Goal: Information Seeking & Learning: Learn about a topic

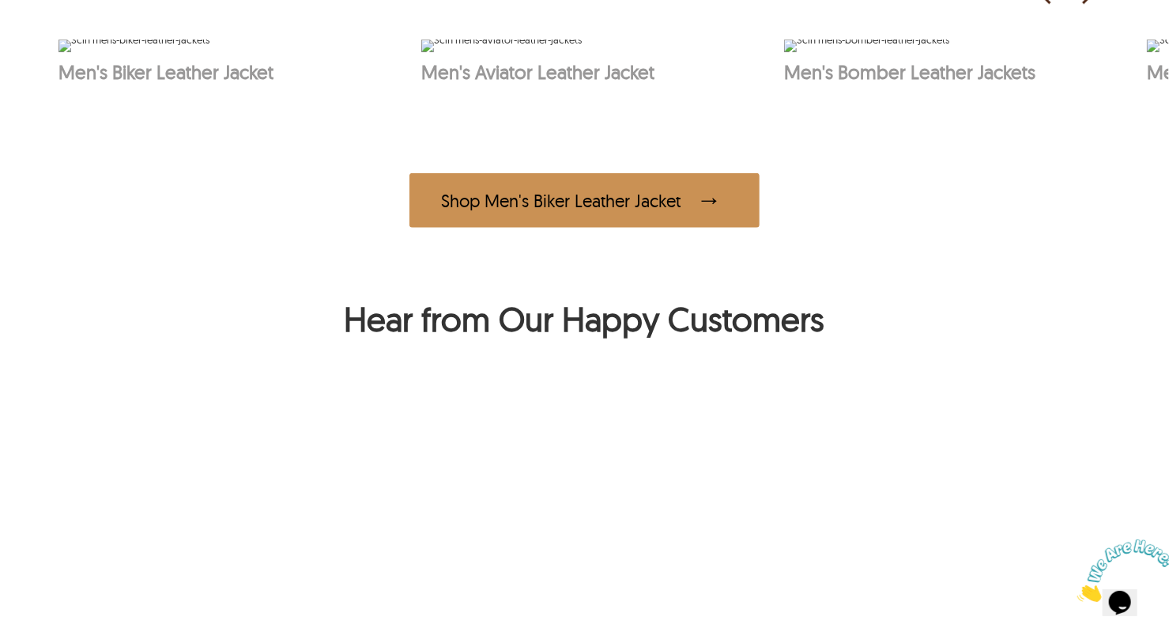
scroll to position [1011, 0]
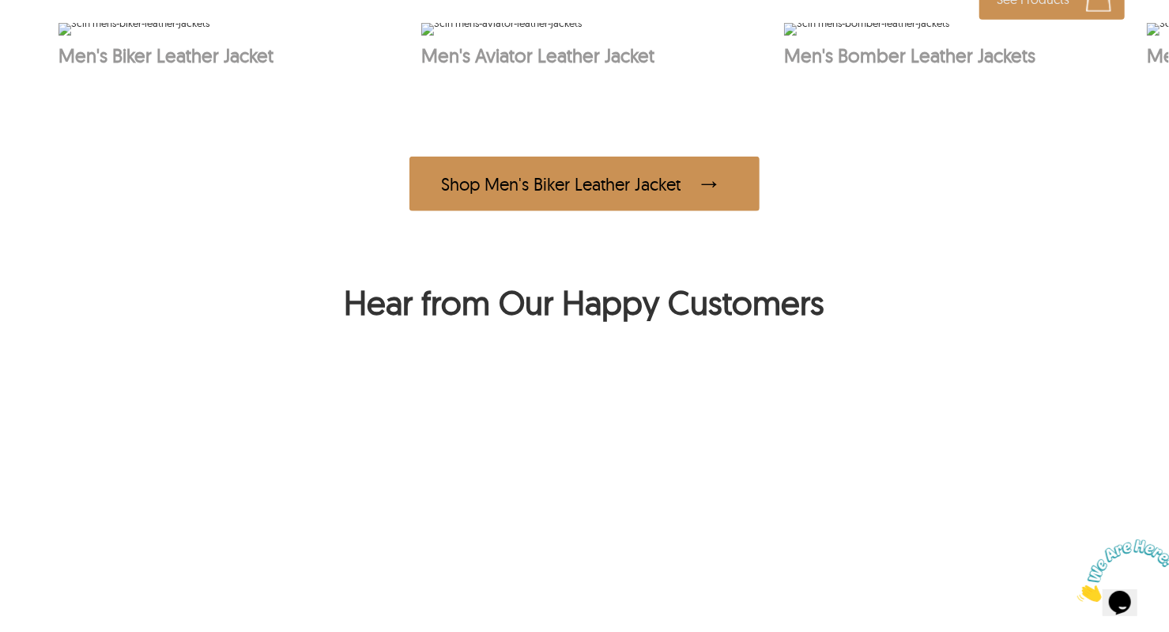
click at [950, 36] on img at bounding box center [866, 29] width 165 height 13
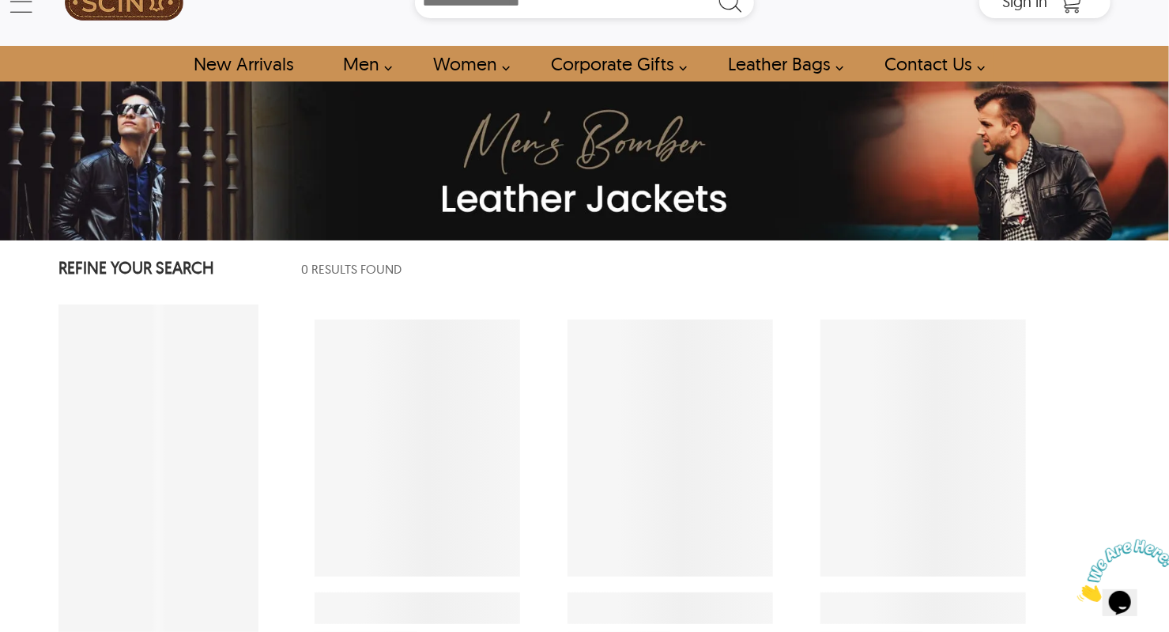
scroll to position [3, 0]
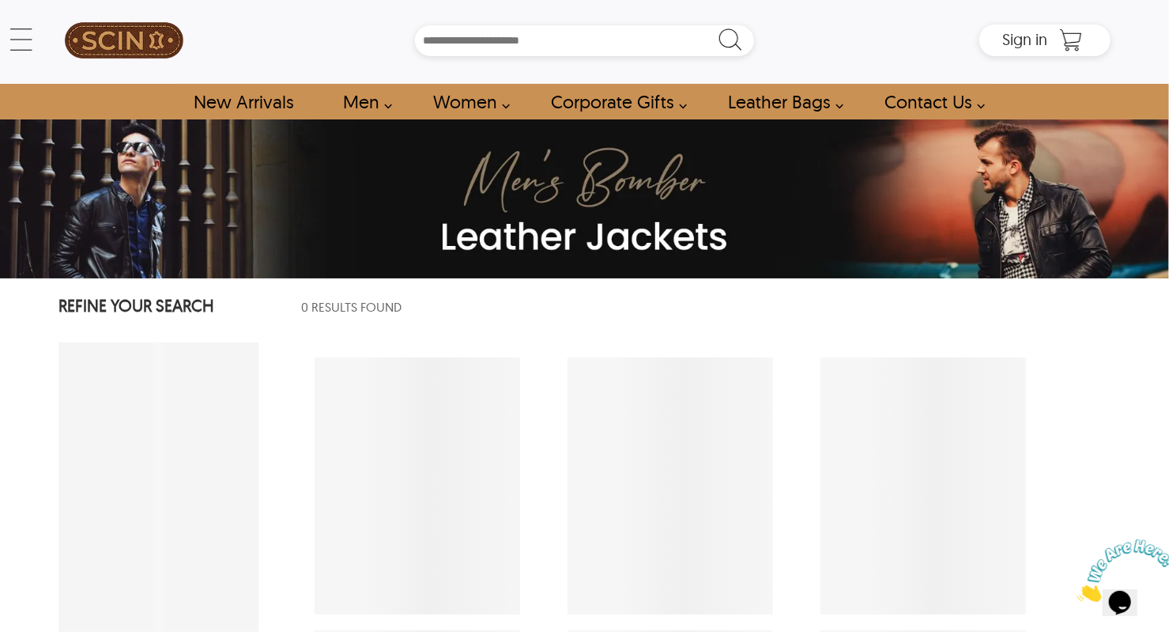
select select "********"
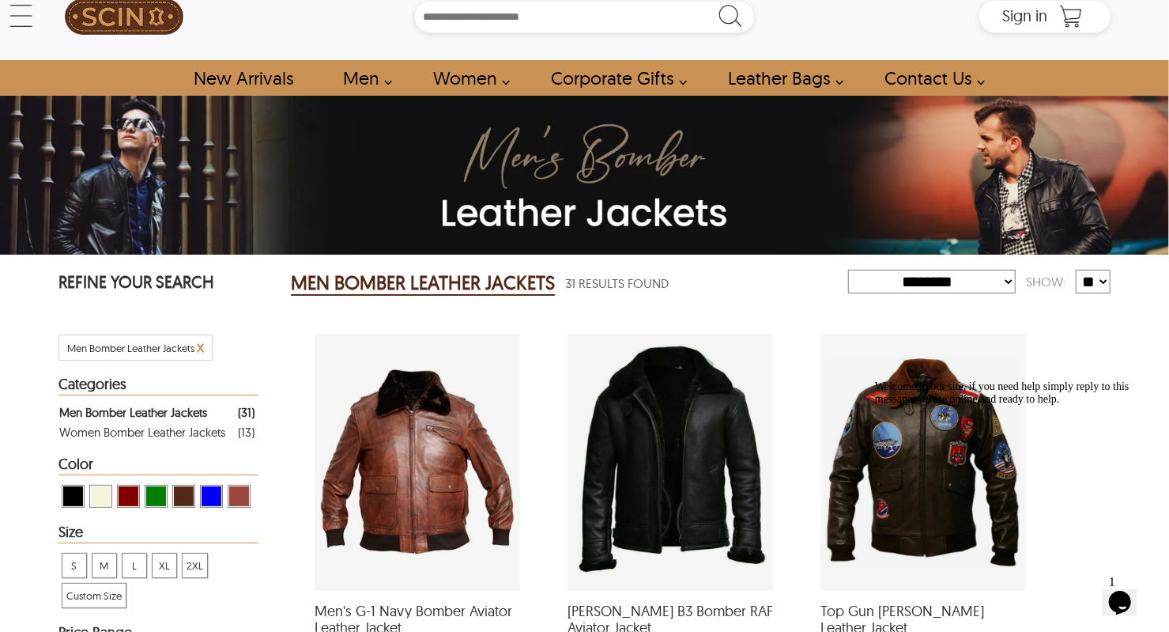
scroll to position [0, 0]
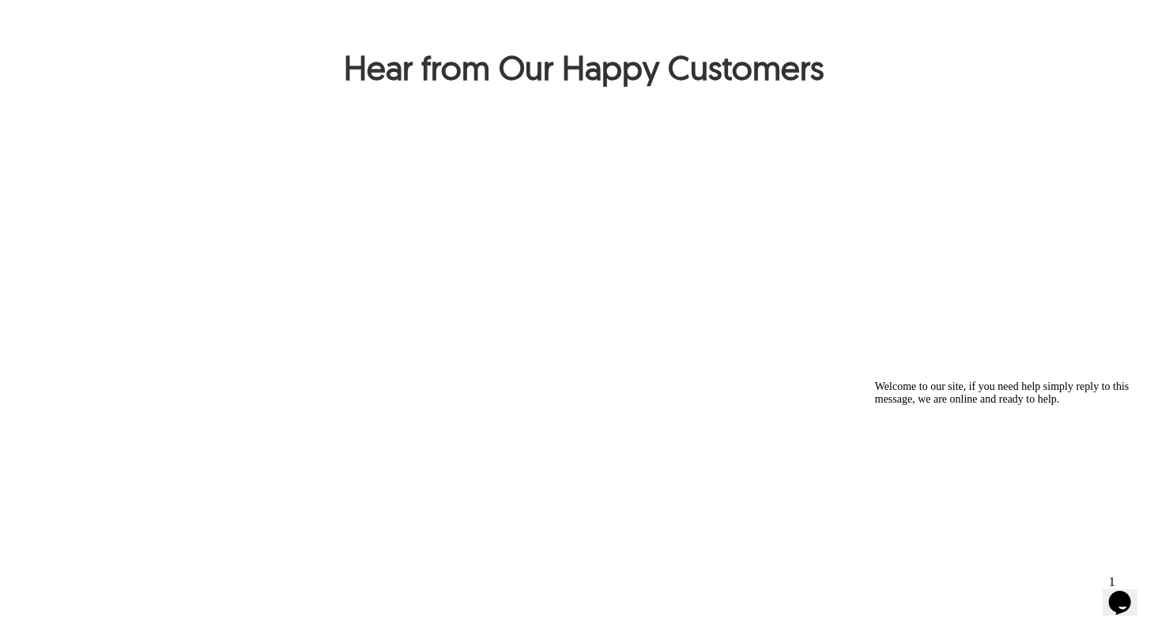
scroll to position [1249, 0]
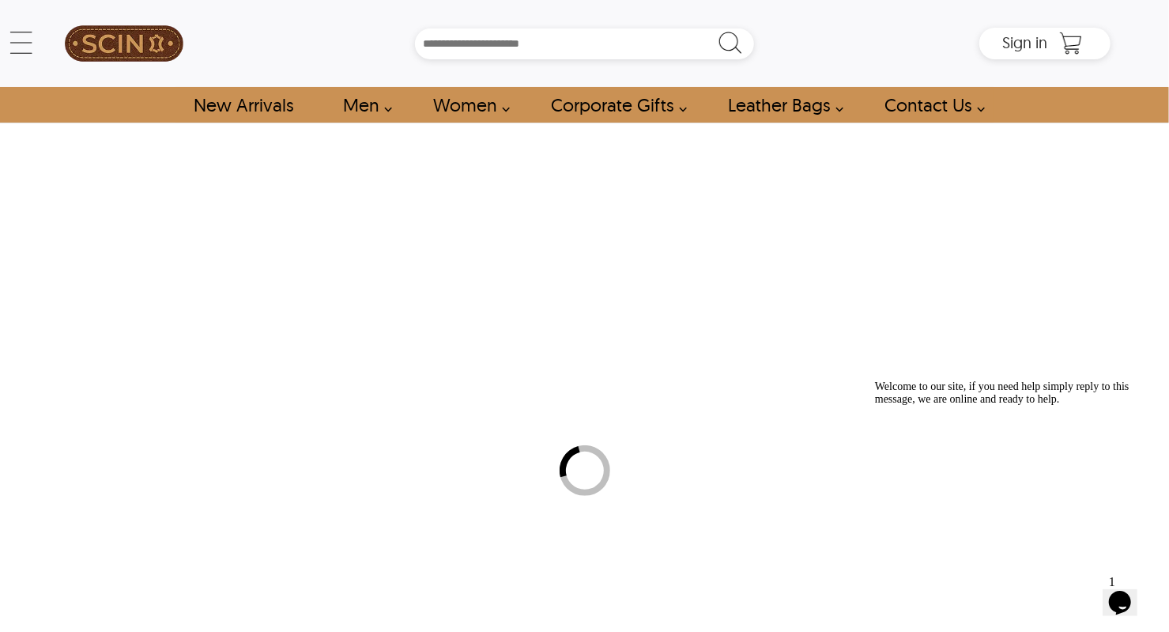
select select "********"
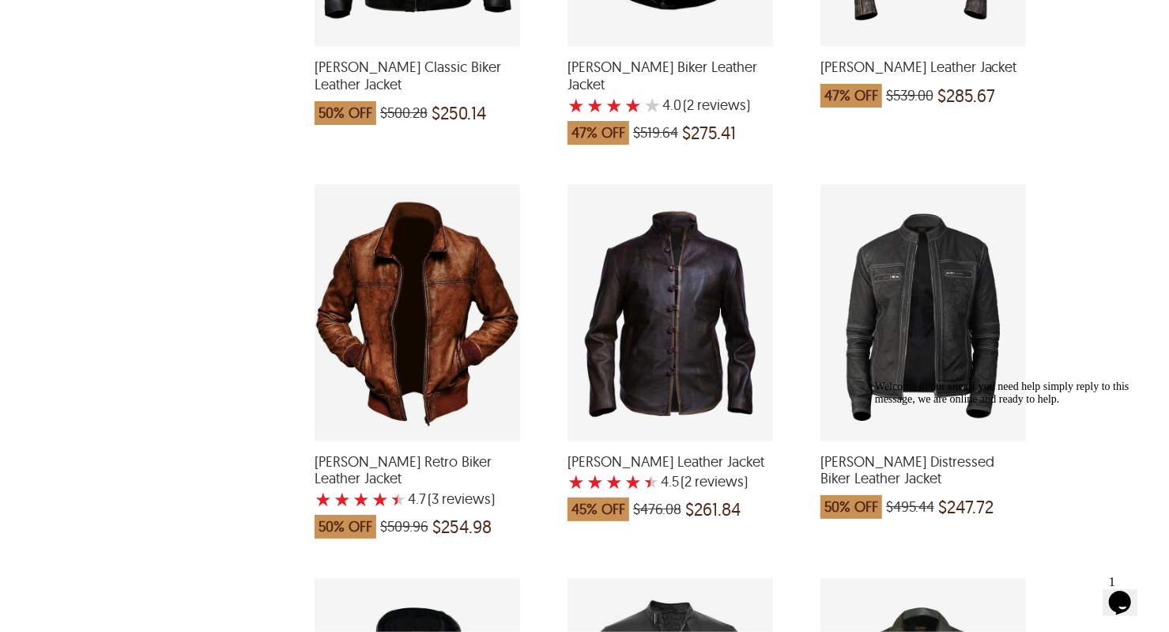
scroll to position [1344, 0]
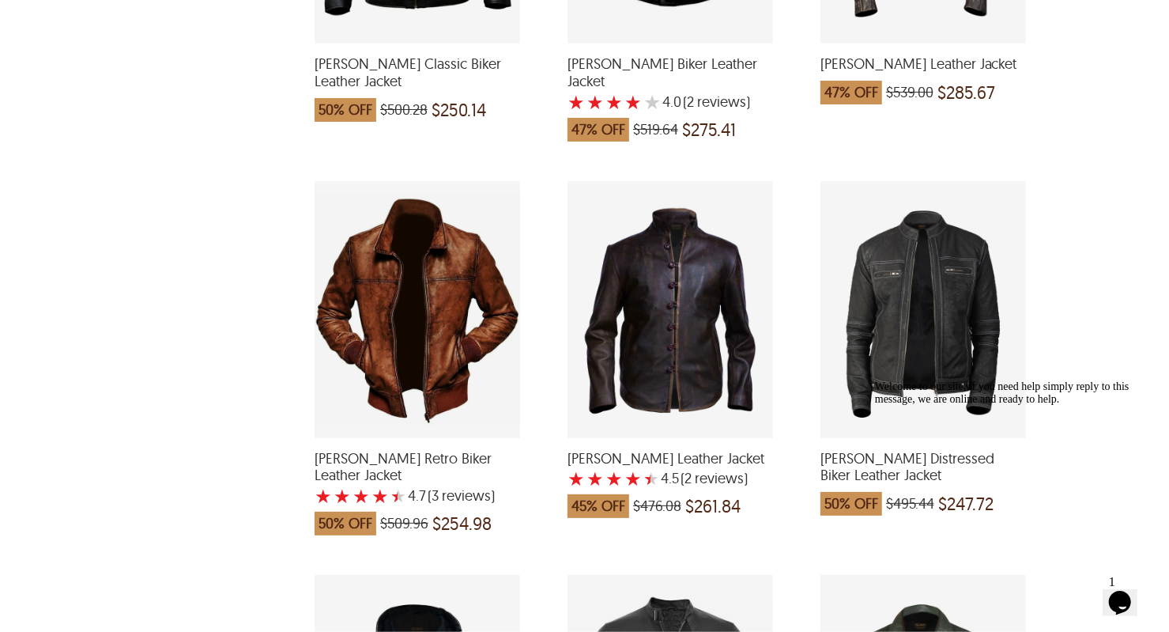
click at [1108, 405] on div "Welcome to our site, if you need help simply reply to this message, we are onli…" at bounding box center [1016, 392] width 285 height 25
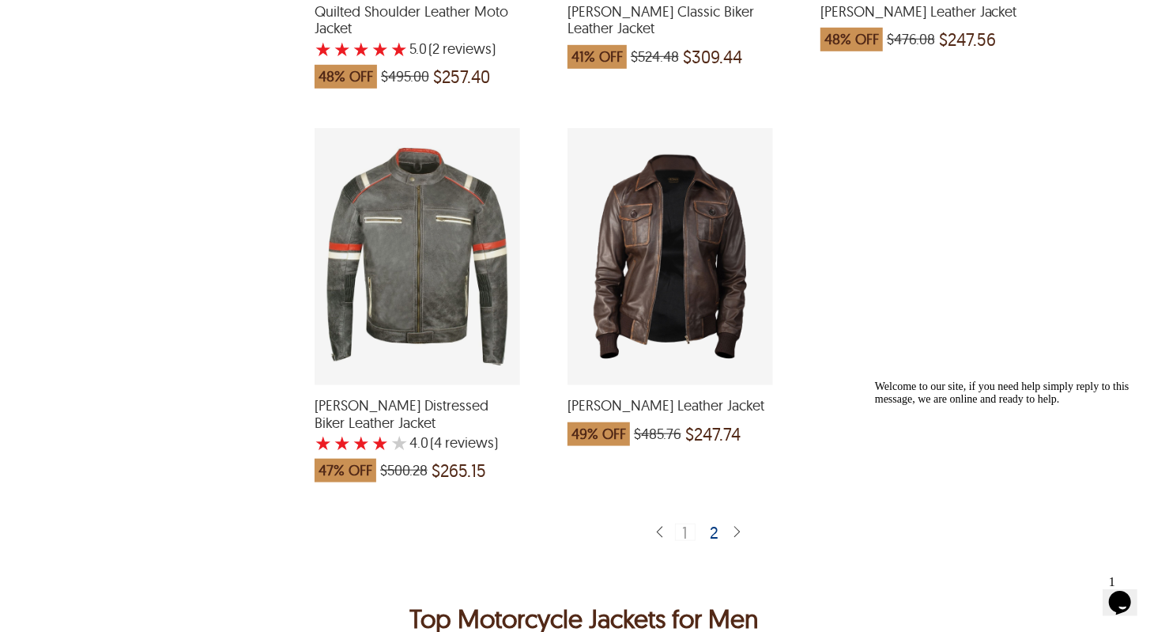
scroll to position [4105, 0]
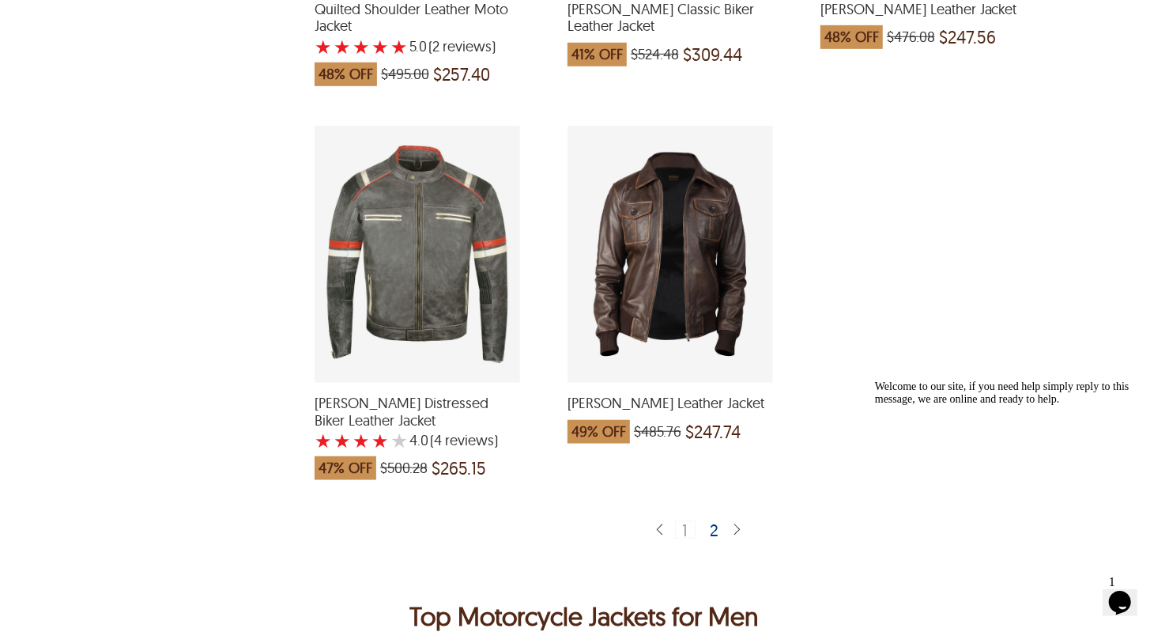
click at [738, 523] on img at bounding box center [737, 530] width 13 height 15
click at [710, 521] on div "2" at bounding box center [715, 529] width 23 height 16
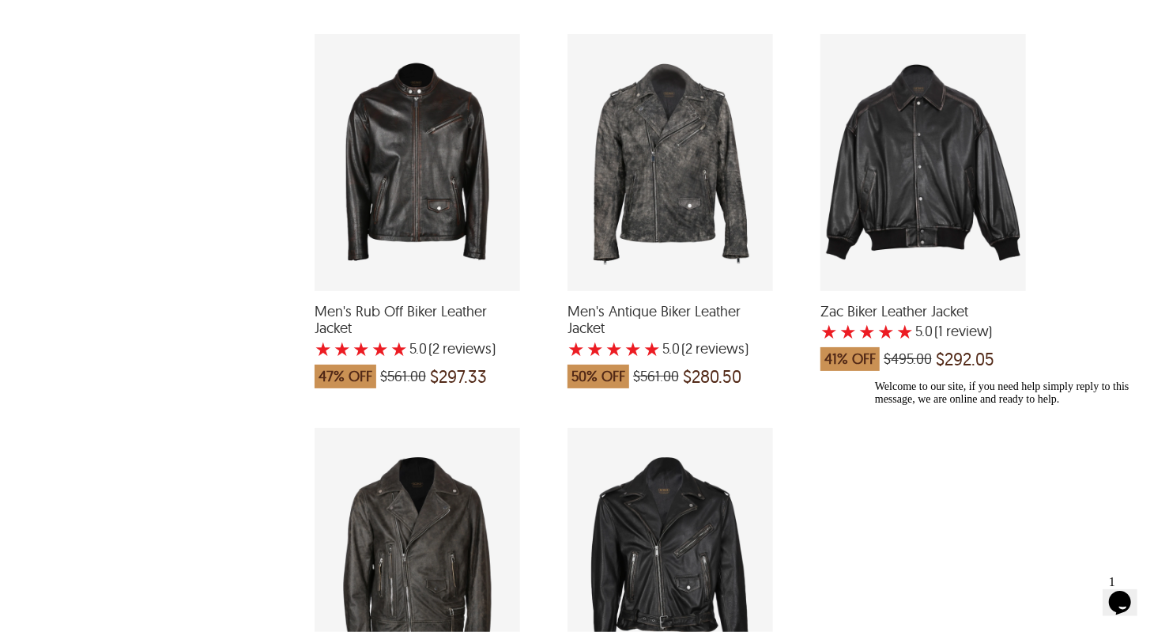
scroll to position [3439, 0]
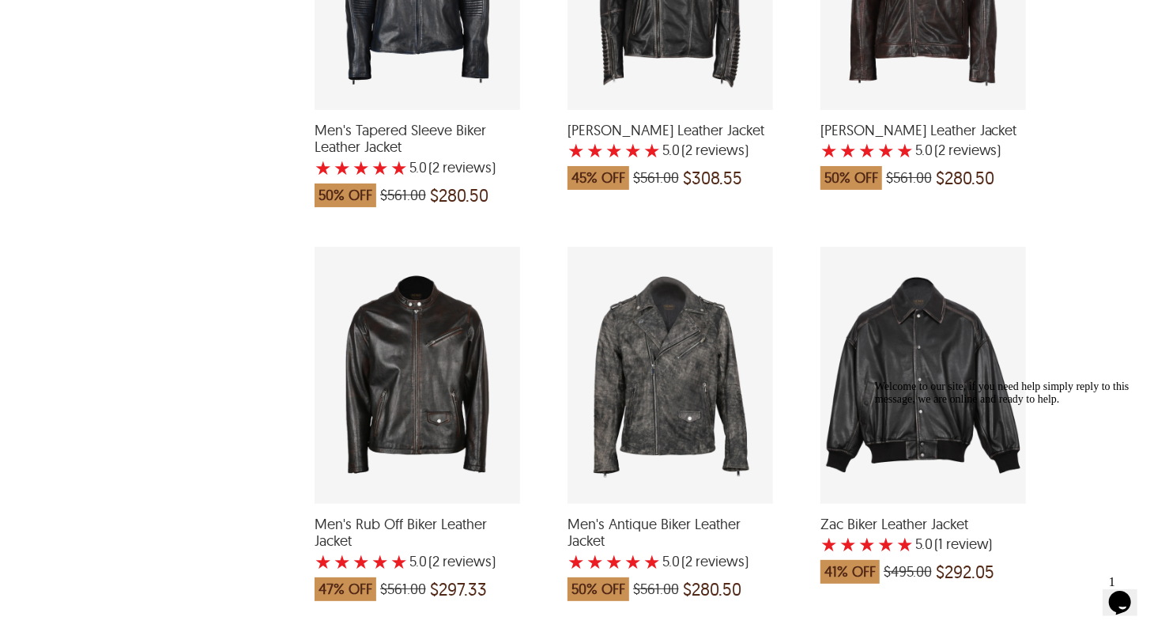
click at [405, 380] on div "Men's Rub Off Biker Leather Jacket with a 5 Star Rating 2 Product Review which …" at bounding box center [418, 375] width 206 height 257
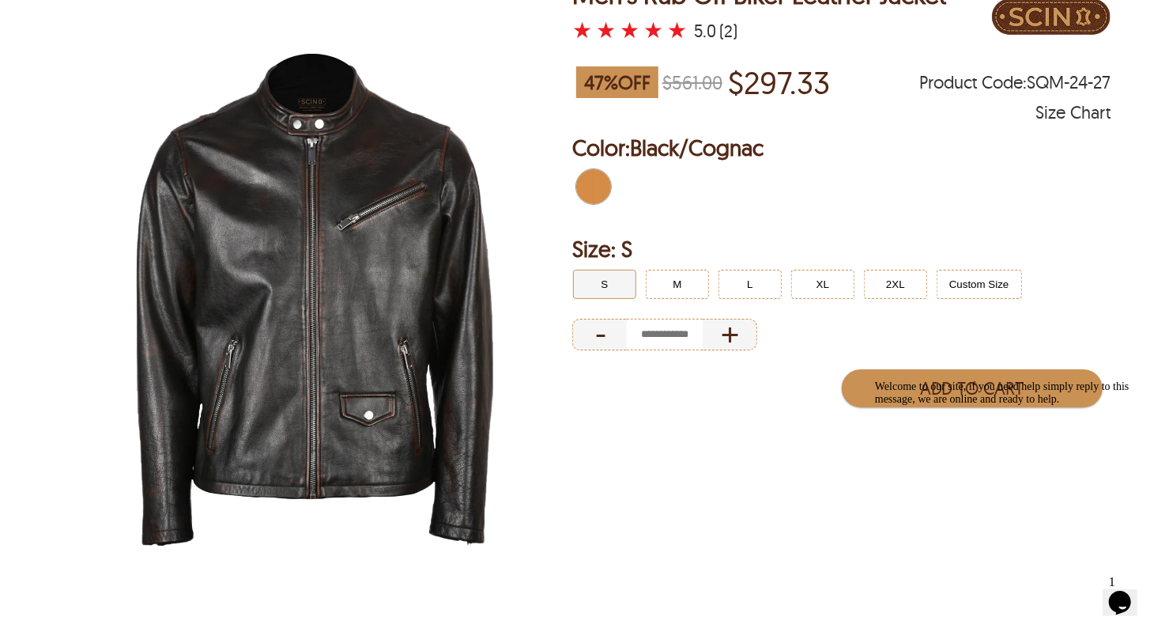
scroll to position [165, 0]
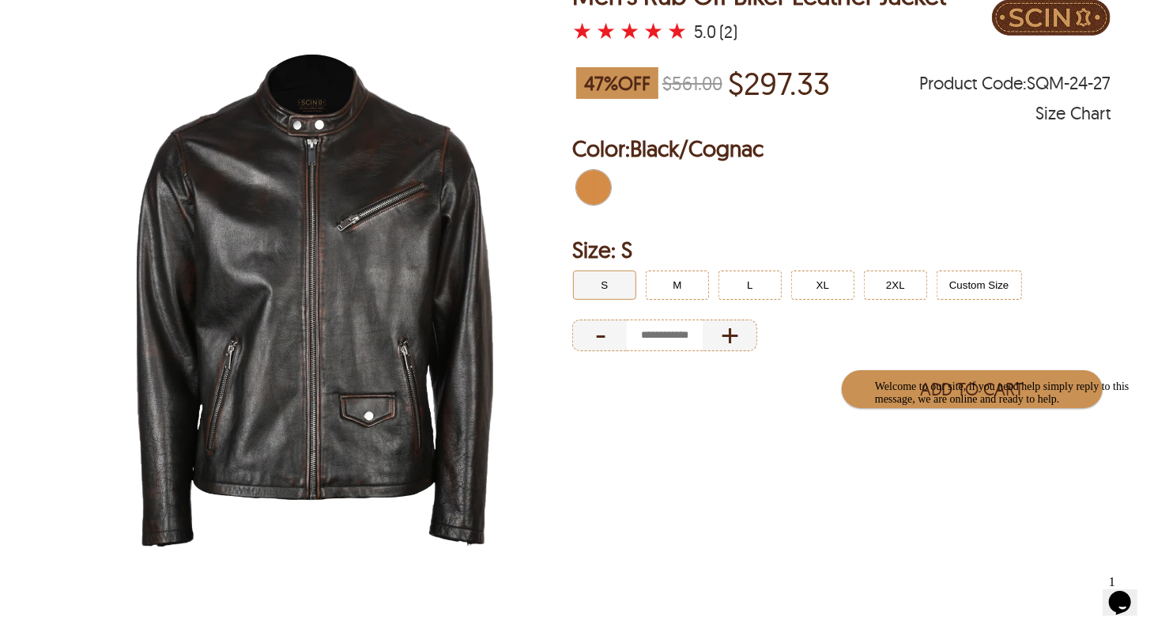
click at [250, 372] on img at bounding box center [315, 302] width 512 height 640
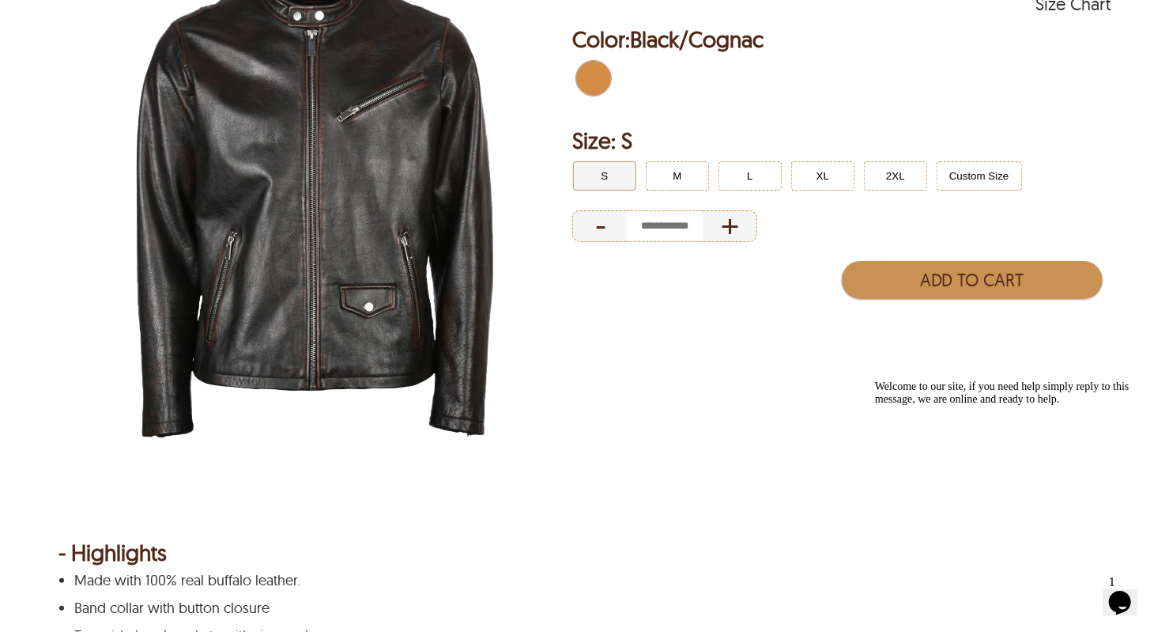
scroll to position [0, 0]
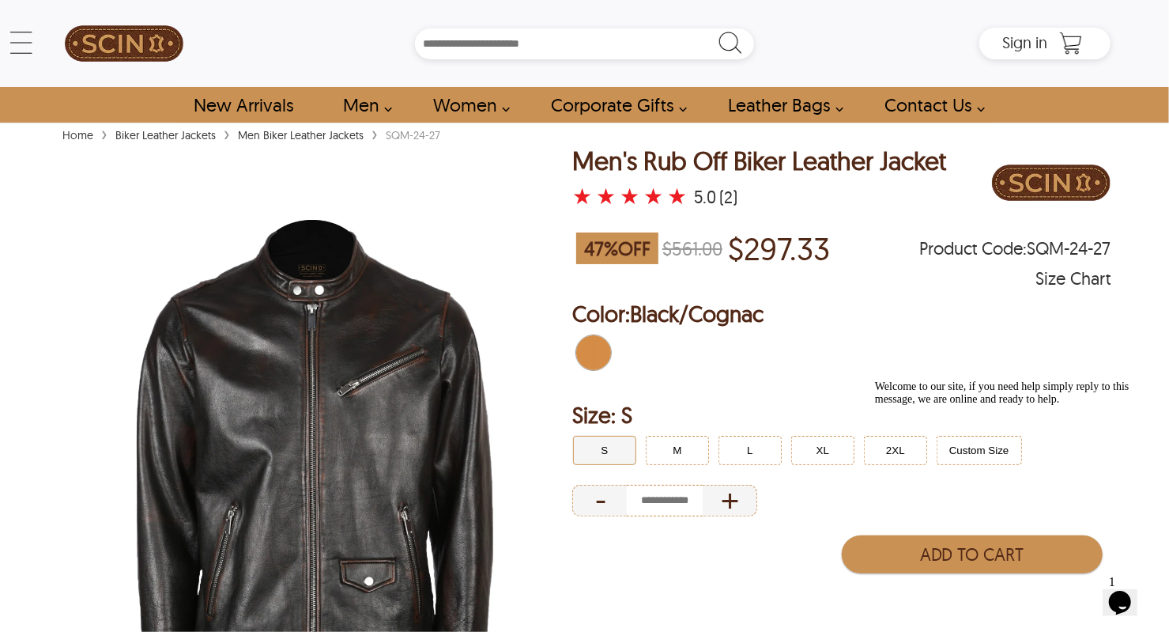
click at [273, 141] on link "Men Biker Leather Jackets" at bounding box center [301, 135] width 134 height 14
select select "********"
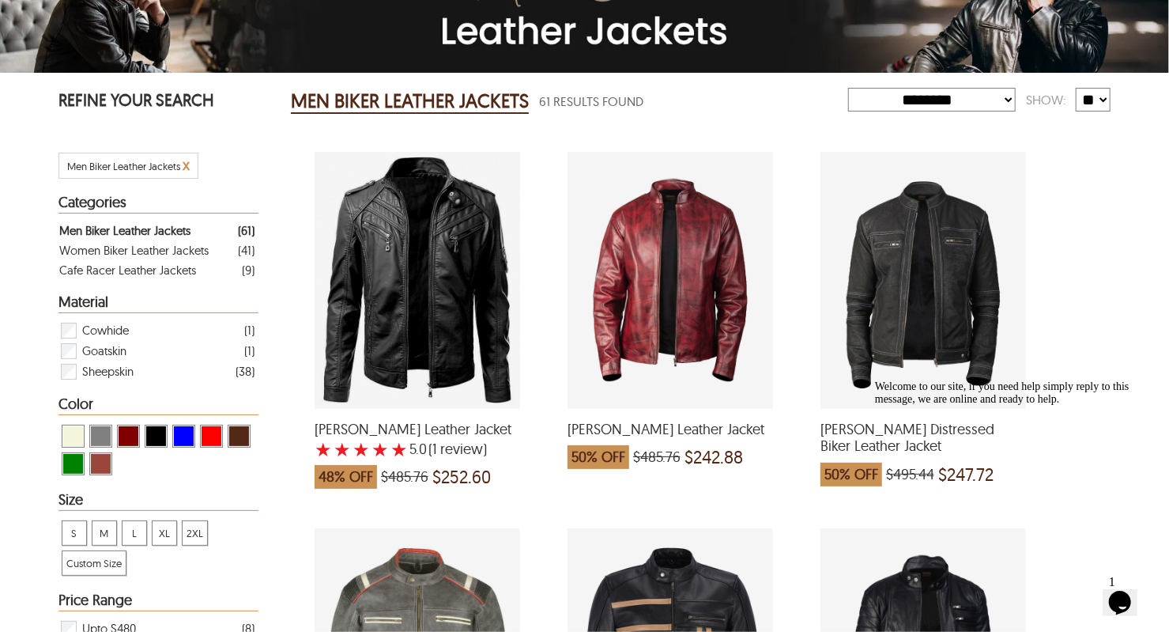
scroll to position [218, 0]
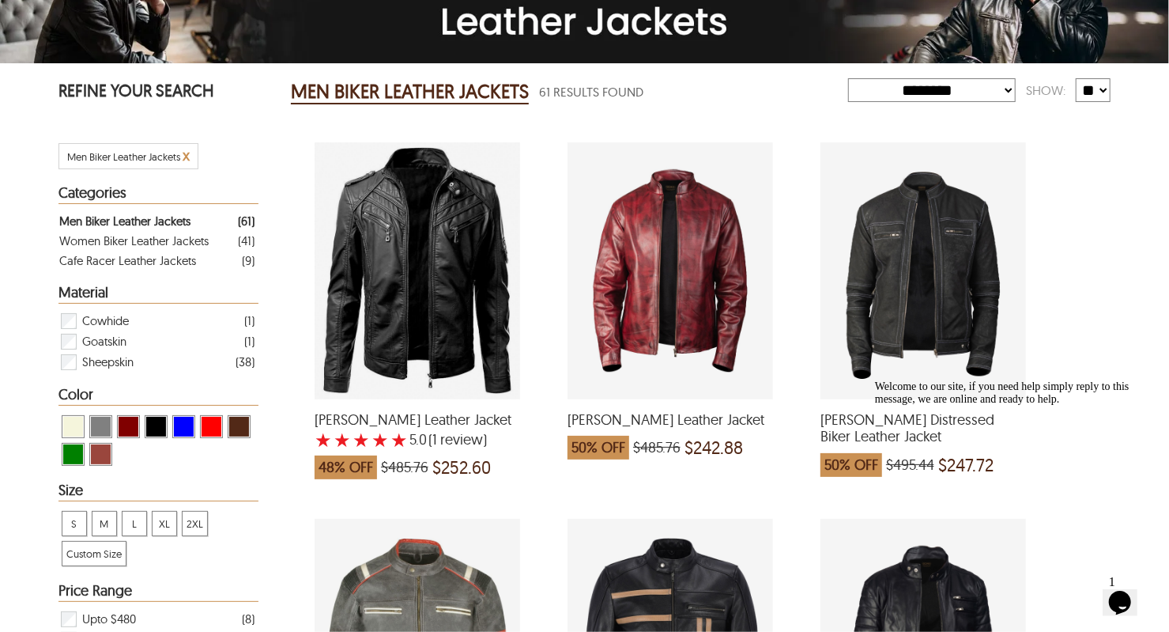
click at [617, 421] on span "[PERSON_NAME] Leather Jacket" at bounding box center [671, 419] width 206 height 17
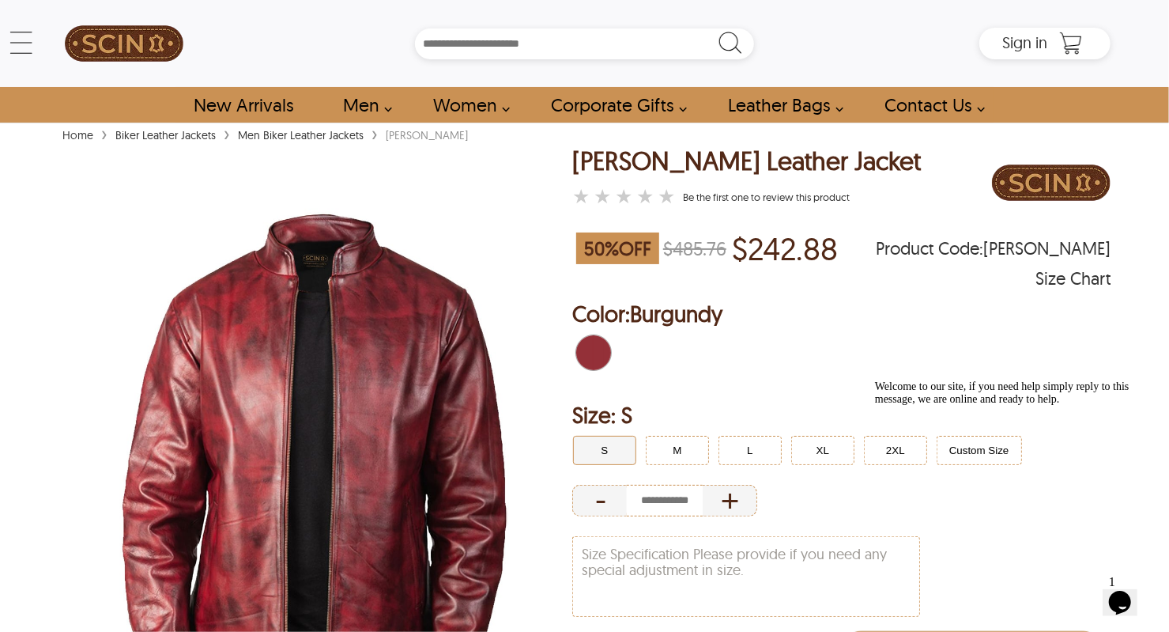
select select "********"
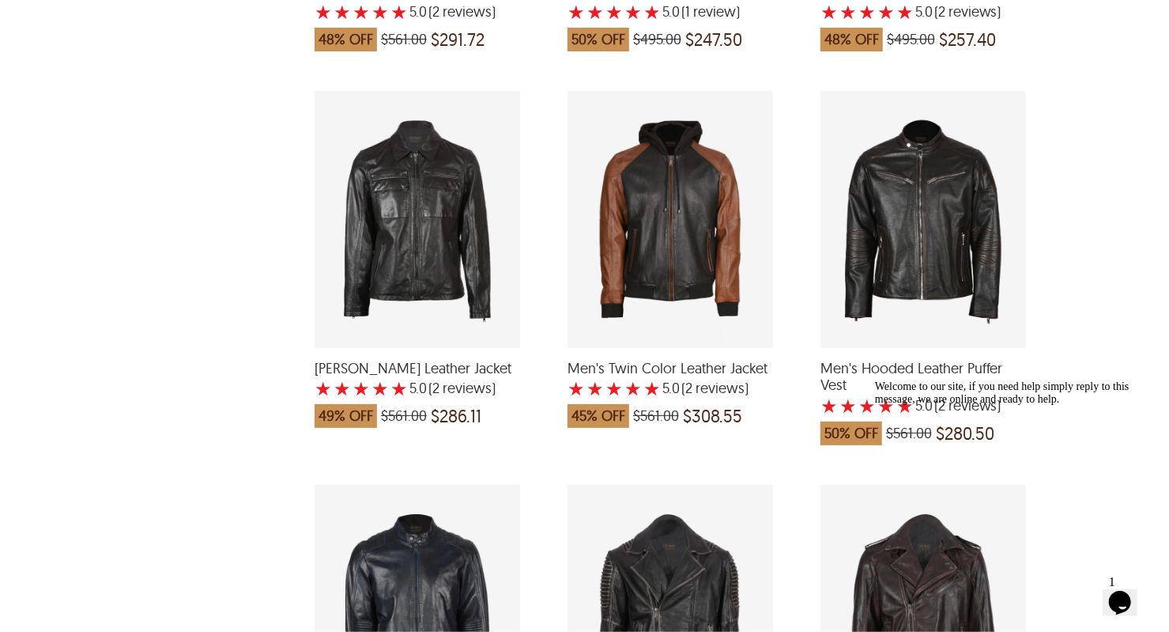
scroll to position [2600, 0]
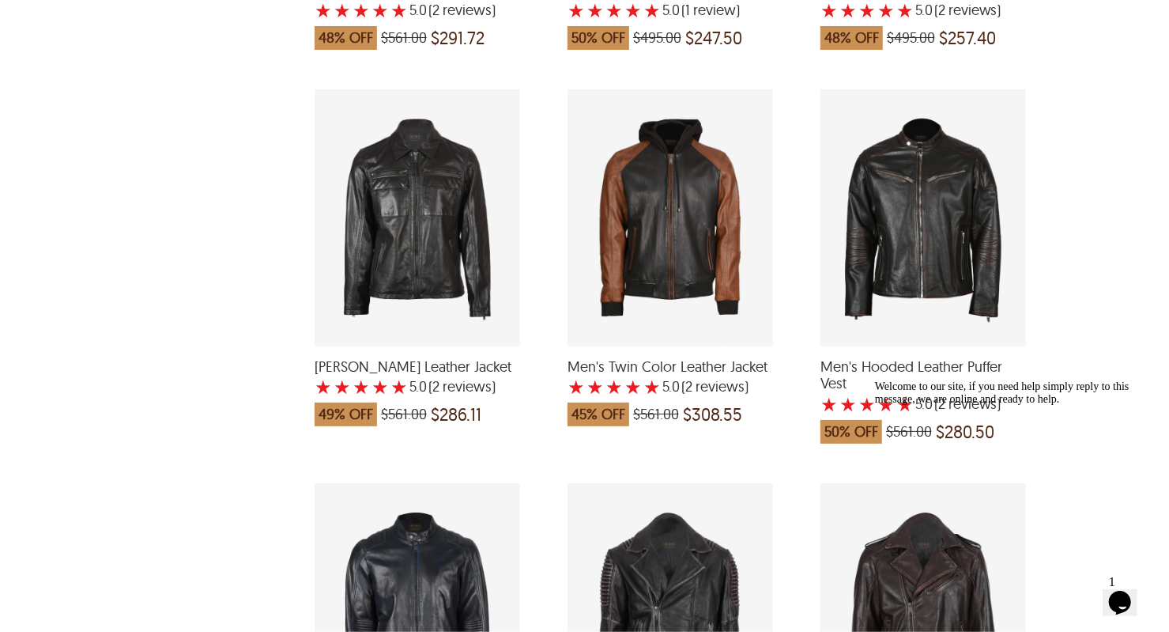
click at [863, 364] on span "Men's Hooded Leather Puffer Vest" at bounding box center [924, 375] width 206 height 34
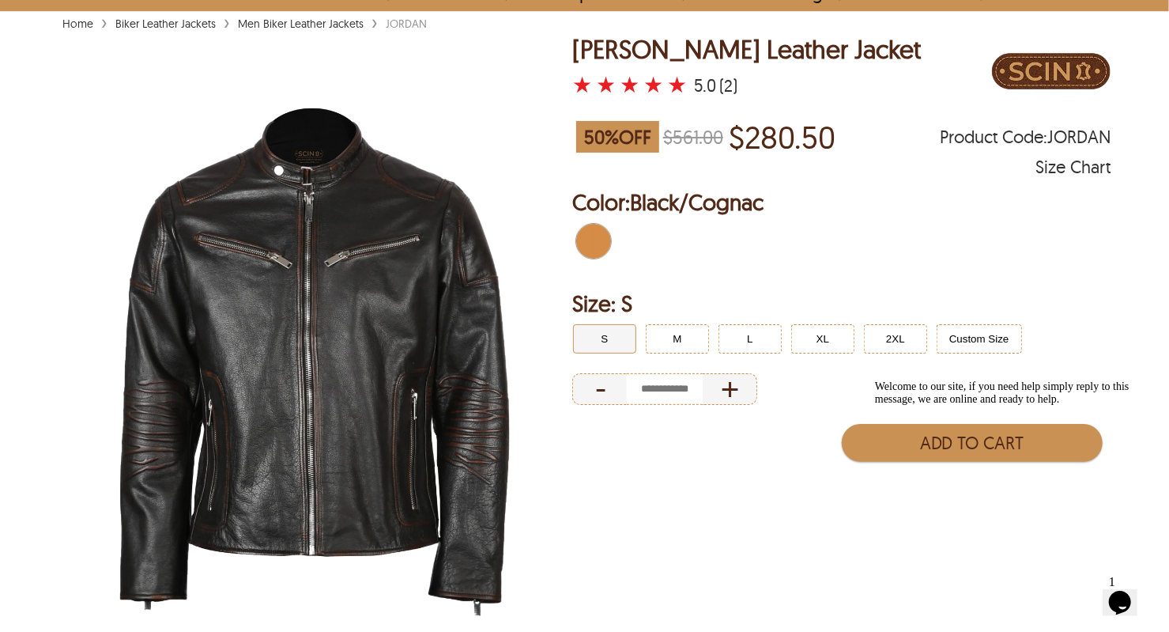
scroll to position [102, 0]
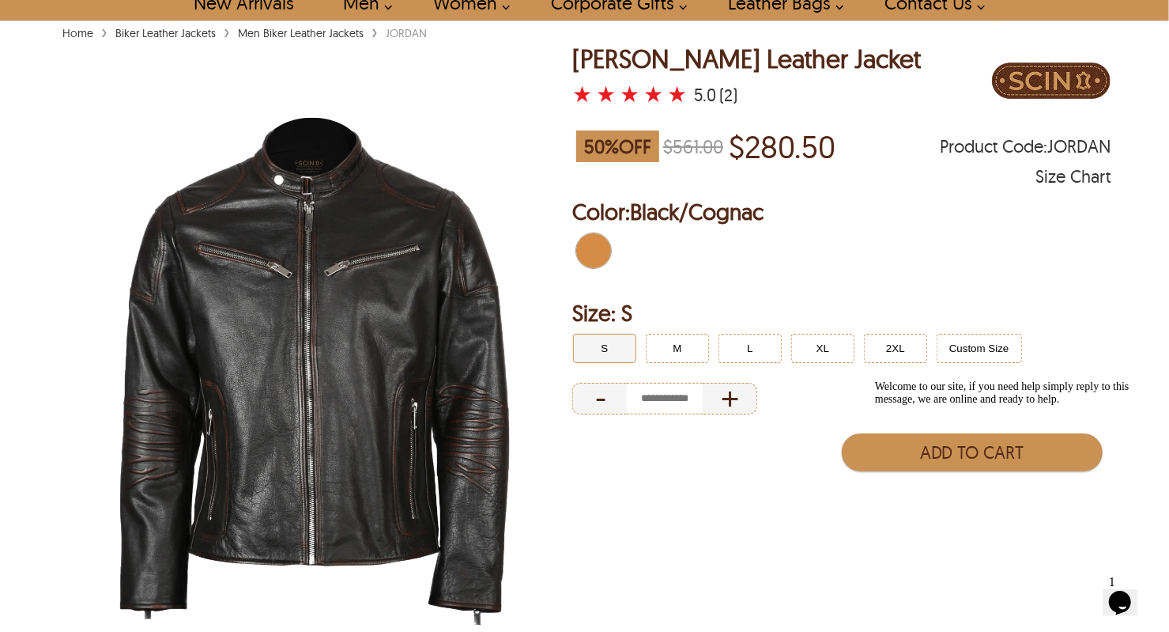
select select "********"
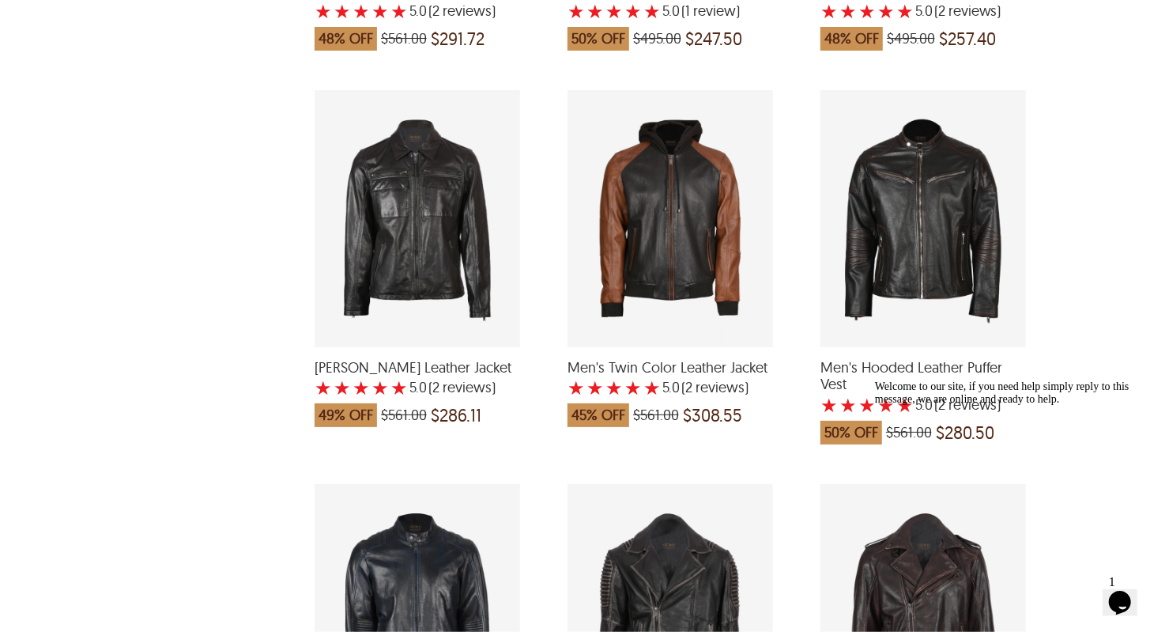
scroll to position [2600, 0]
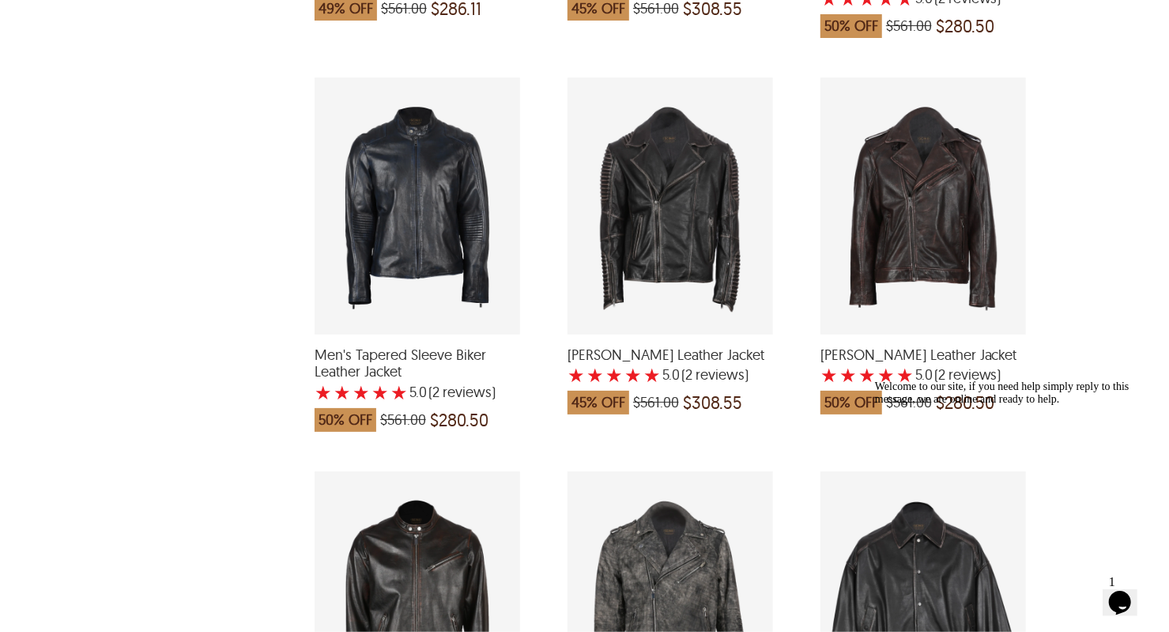
click at [386, 210] on div "Men's Tapered Sleeve Biker Leather Jacket with a 5 Star Rating 2 Product Review…" at bounding box center [418, 205] width 206 height 257
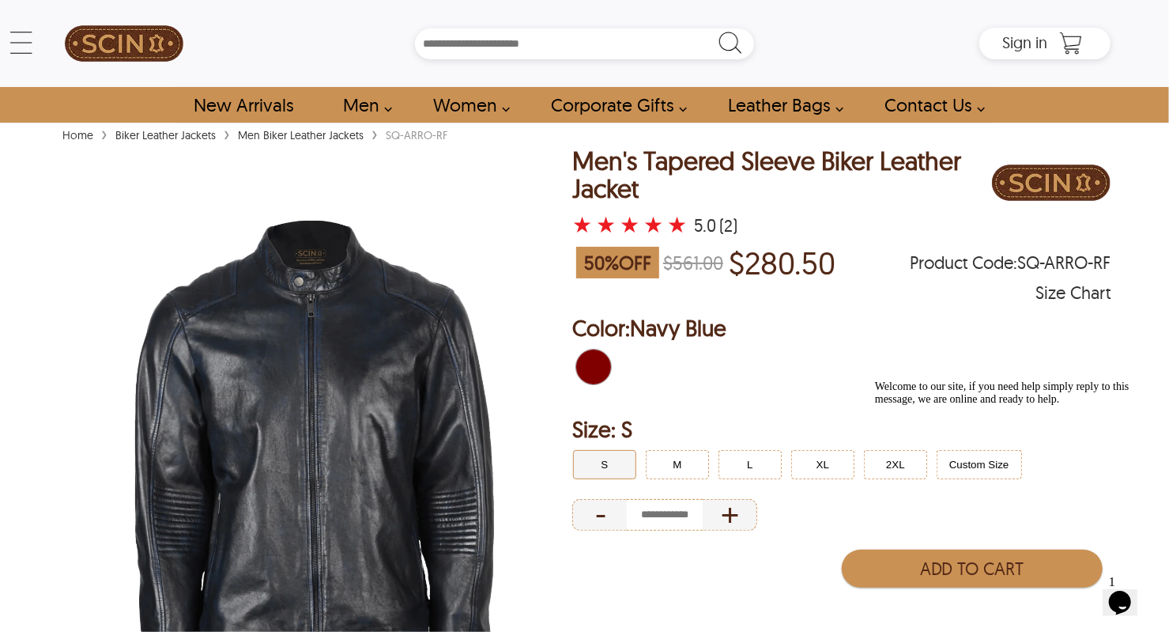
select select "********"
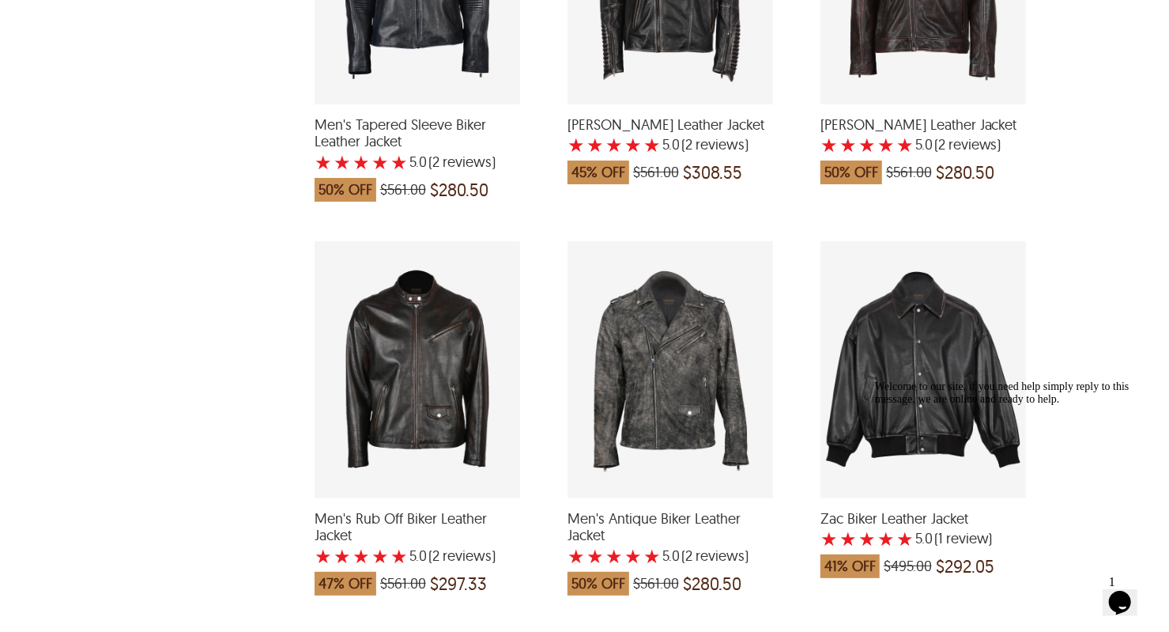
click at [337, 510] on span "Men's Rub Off Biker Leather Jacket" at bounding box center [418, 527] width 206 height 34
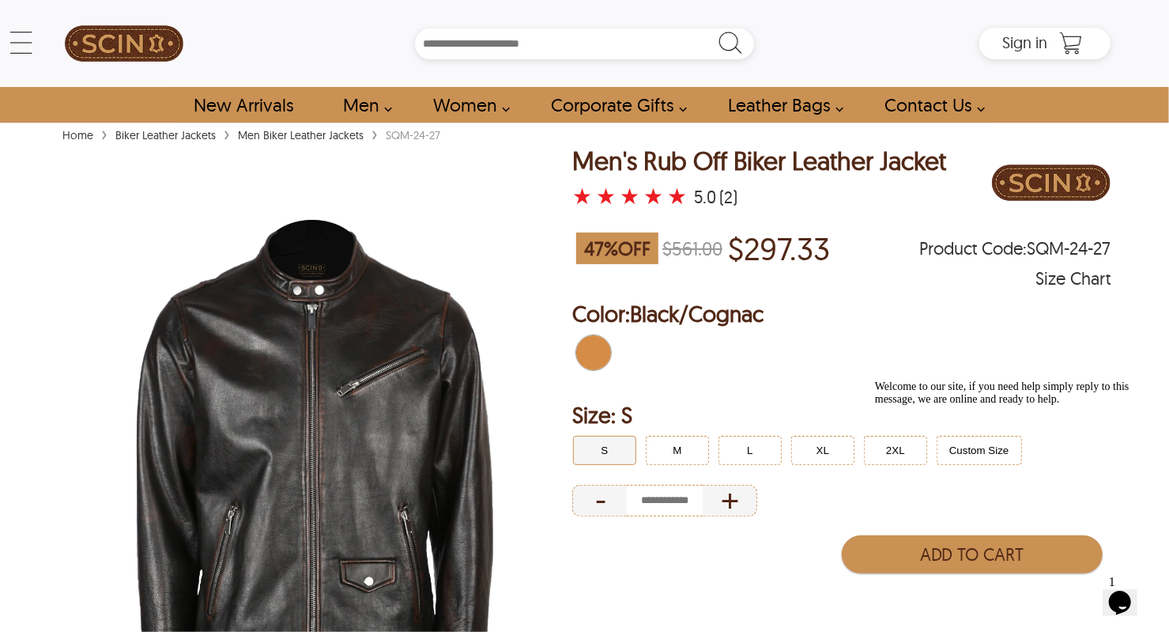
select select "********"
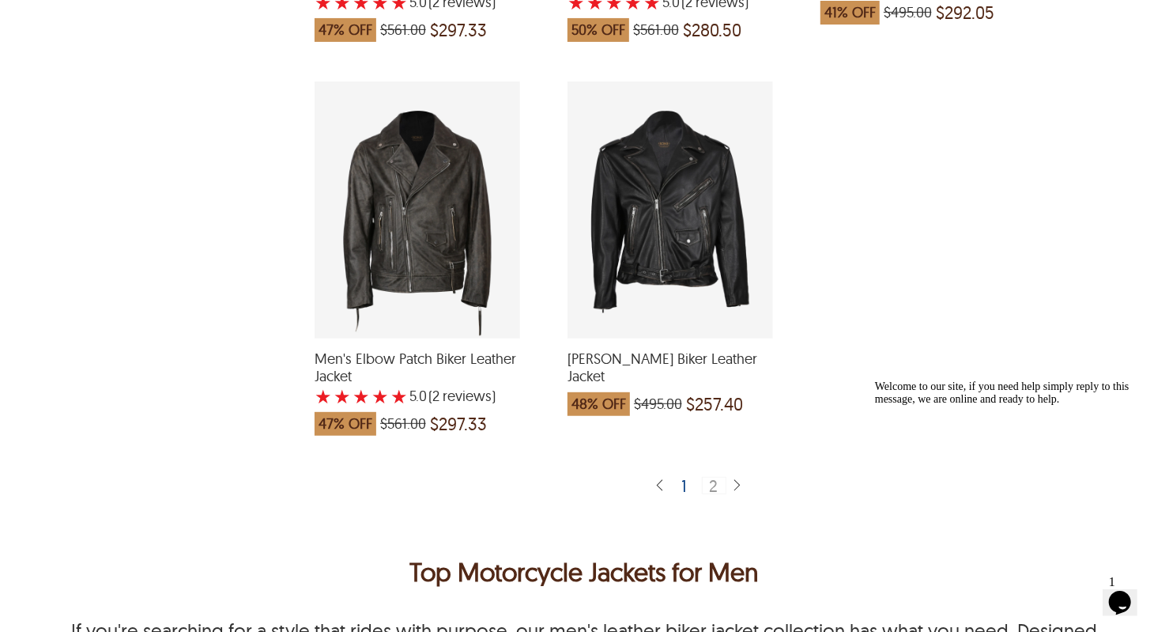
scroll to position [3791, 0]
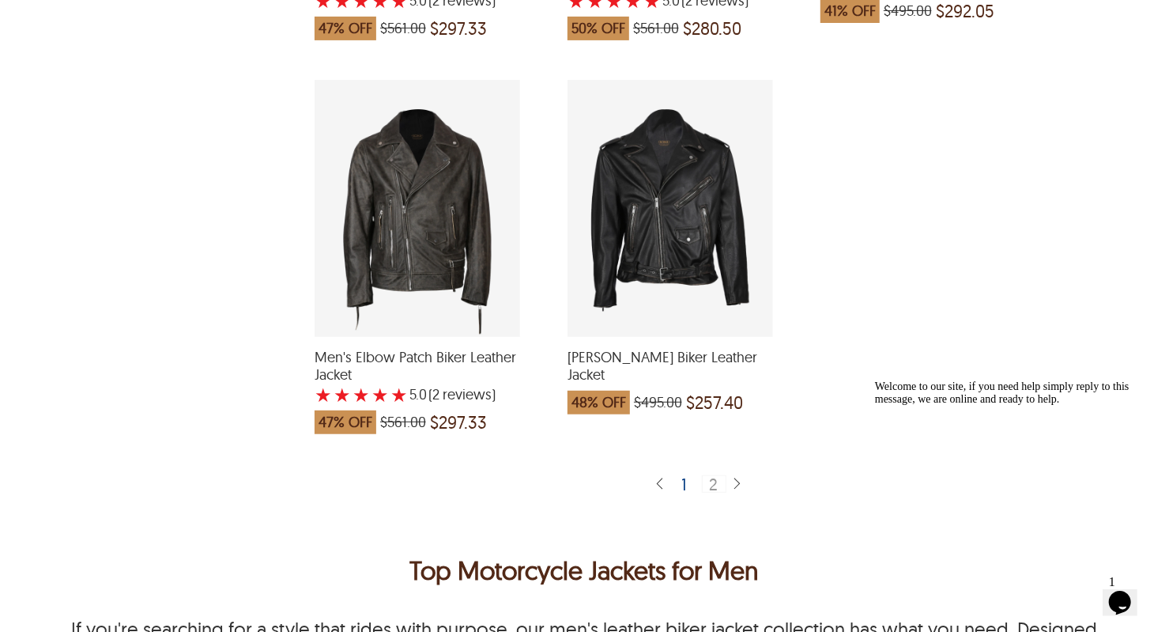
click at [709, 475] on div "2" at bounding box center [714, 483] width 25 height 17
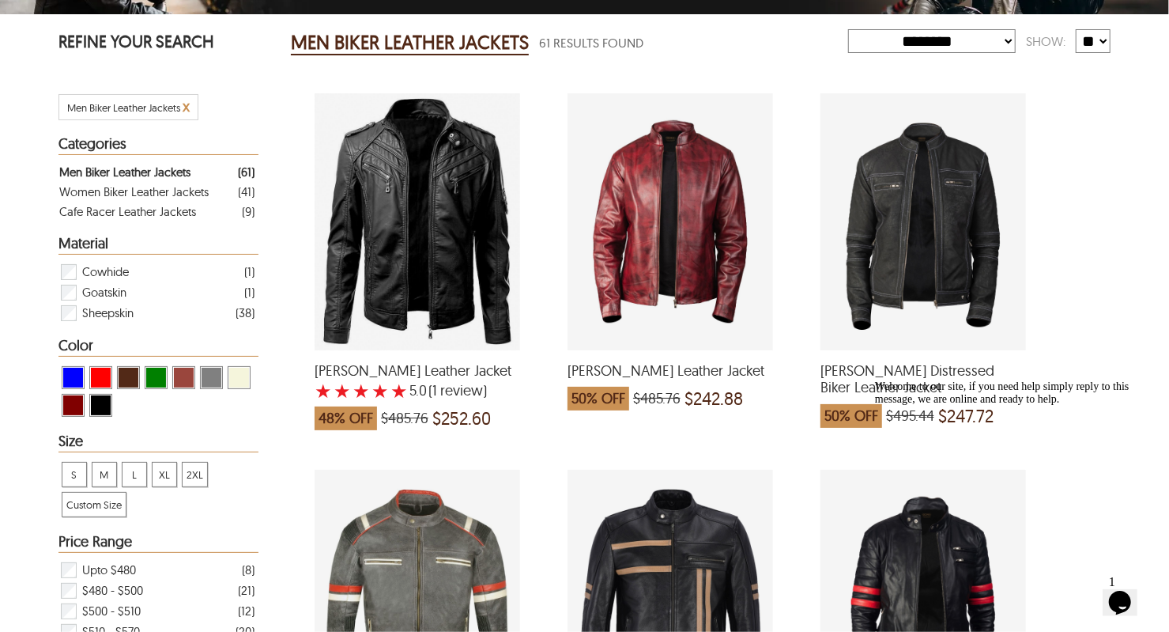
scroll to position [0, 0]
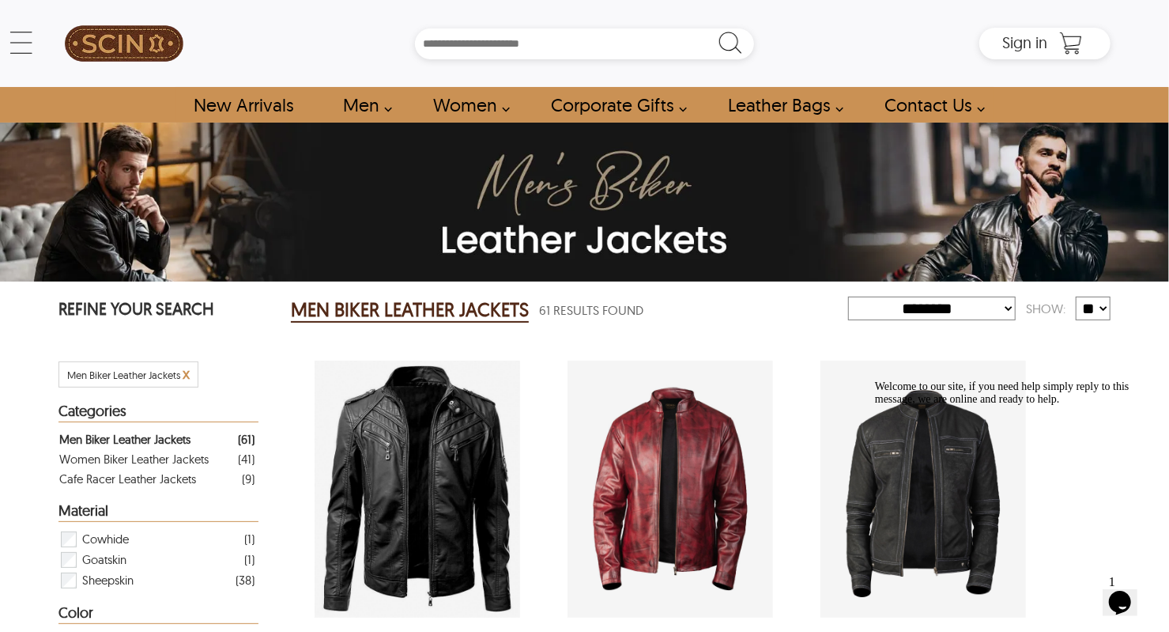
click at [363, 104] on link "Men" at bounding box center [363, 105] width 76 height 36
click at [365, 114] on link "Men" at bounding box center [363, 105] width 76 height 36
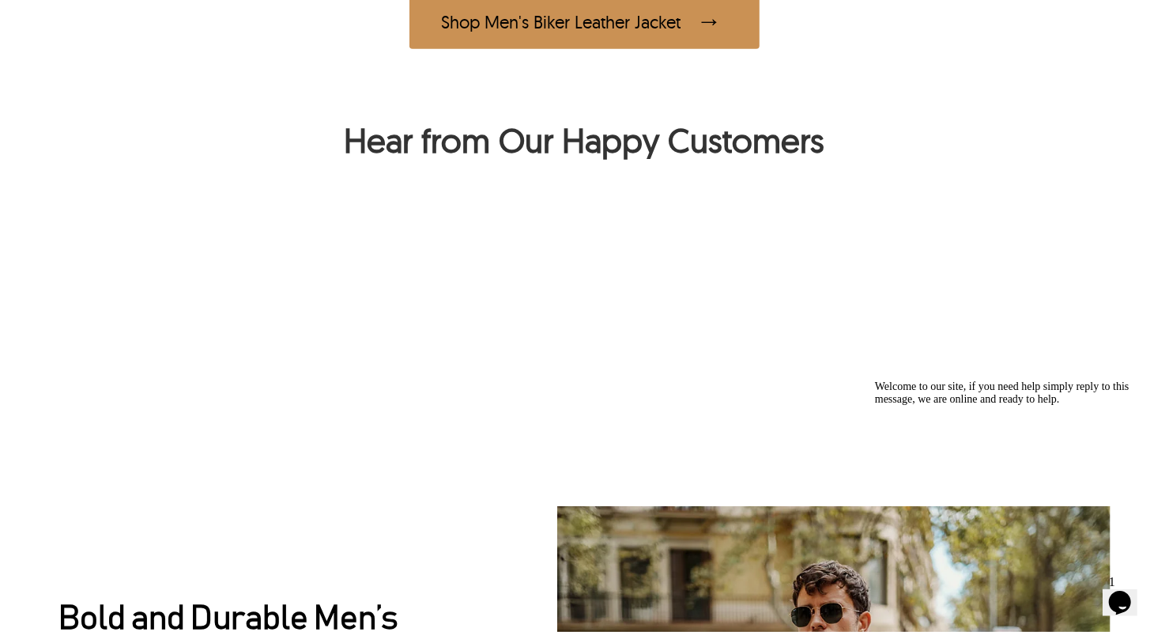
scroll to position [1183, 0]
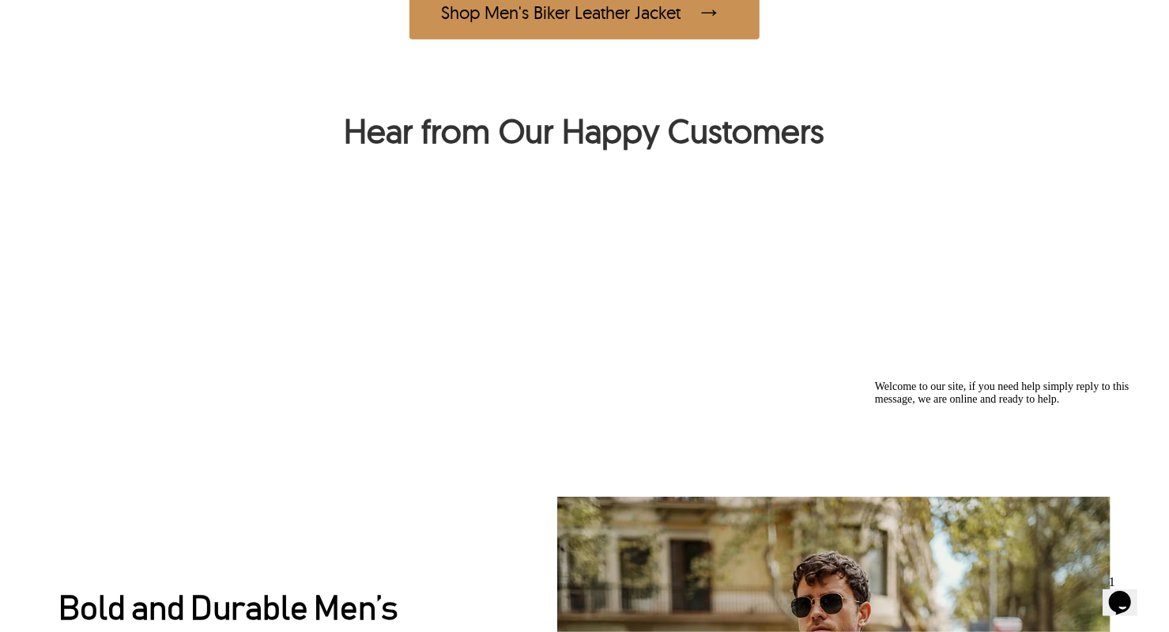
click at [484, 40] on div "Shop Men's Biker Leather Jacket" at bounding box center [585, 12] width 350 height 55
select select "********"
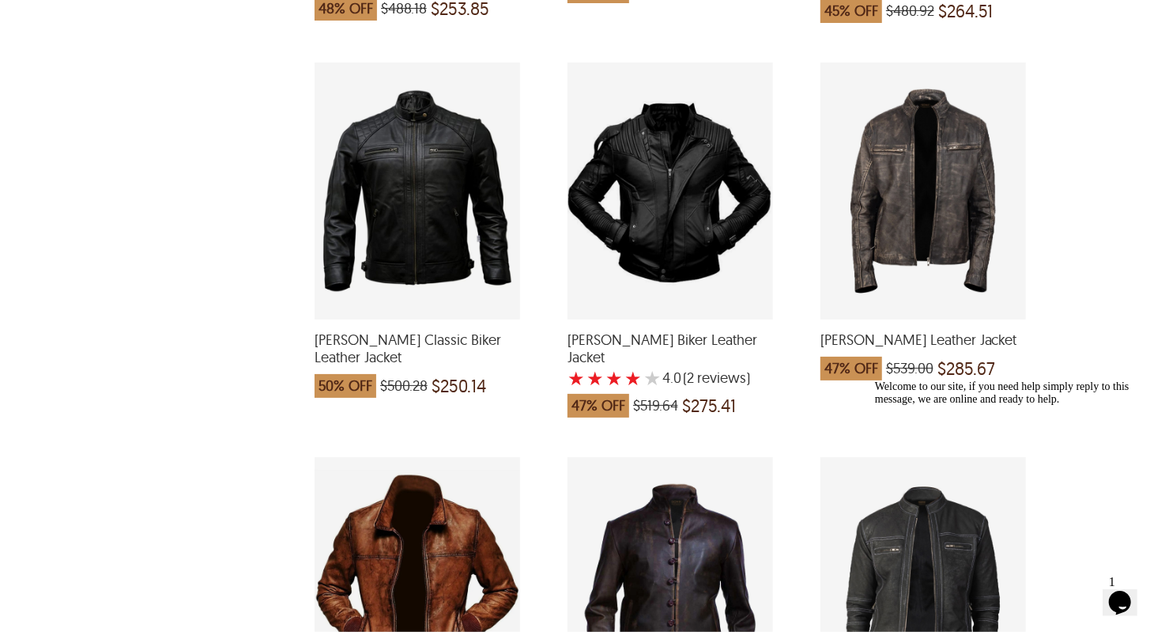
click at [386, 280] on div "Jason Classic Biker Leather Jacket which was at a price of $500.28, now after d…" at bounding box center [418, 190] width 206 height 257
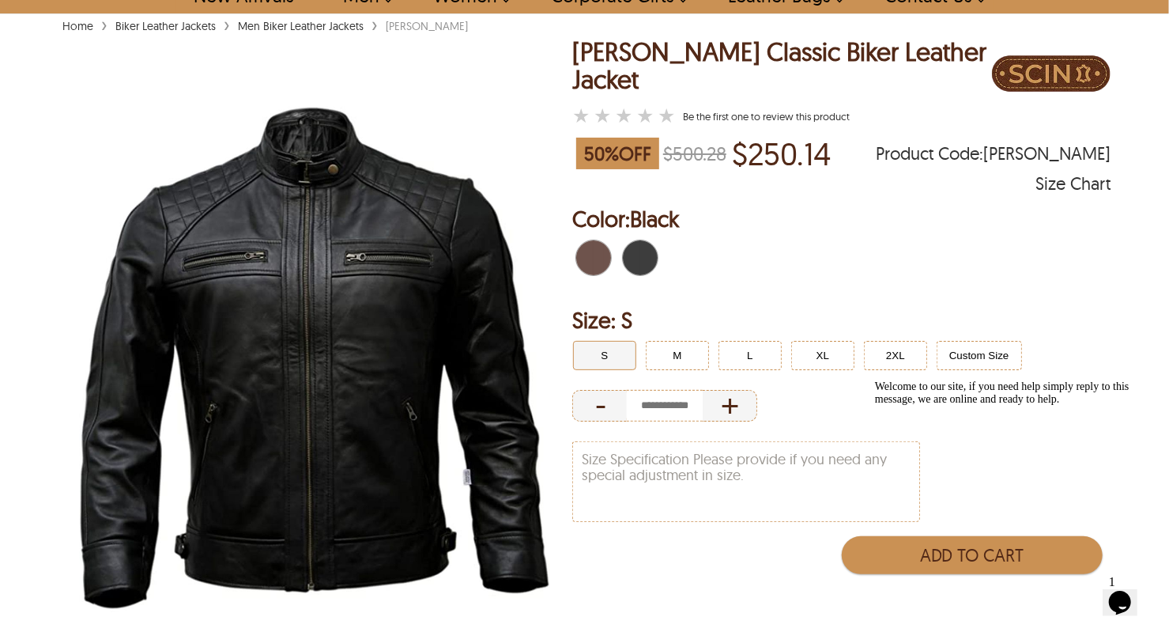
scroll to position [119, 0]
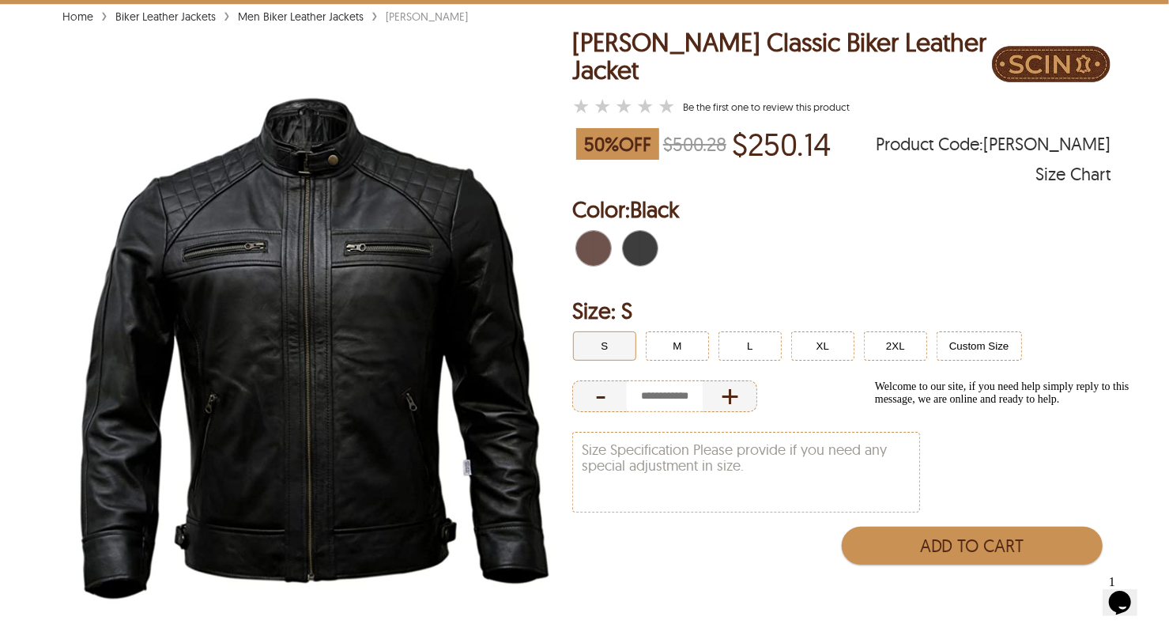
click at [591, 237] on span "Brown" at bounding box center [584, 248] width 17 height 35
click at [633, 247] on span "Black" at bounding box center [631, 248] width 17 height 35
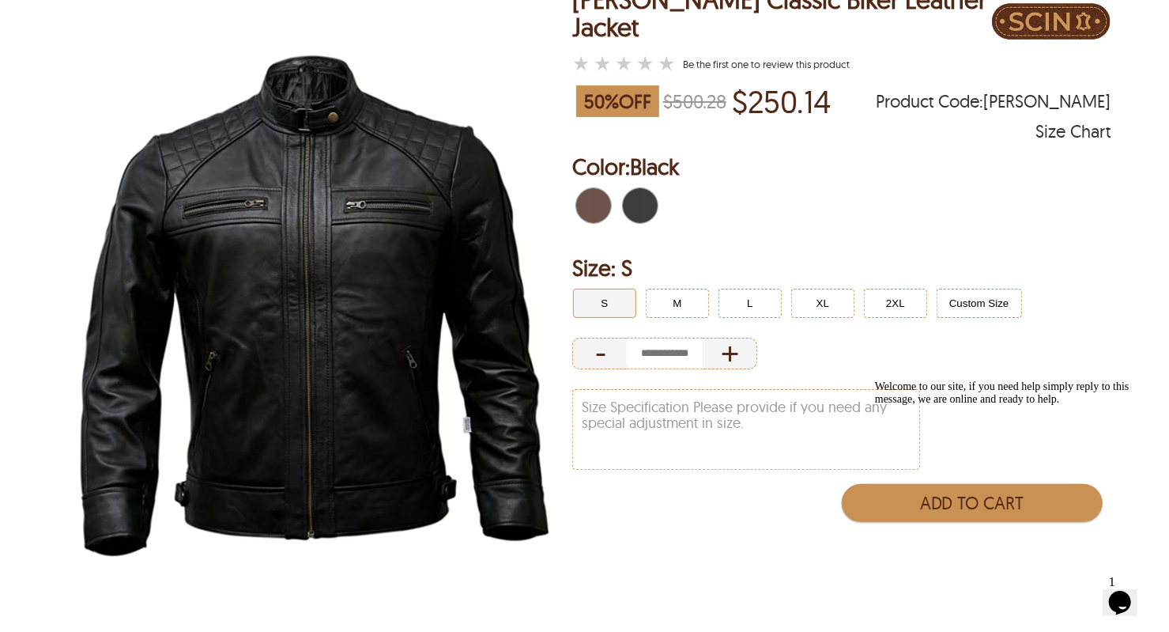
scroll to position [163, 0]
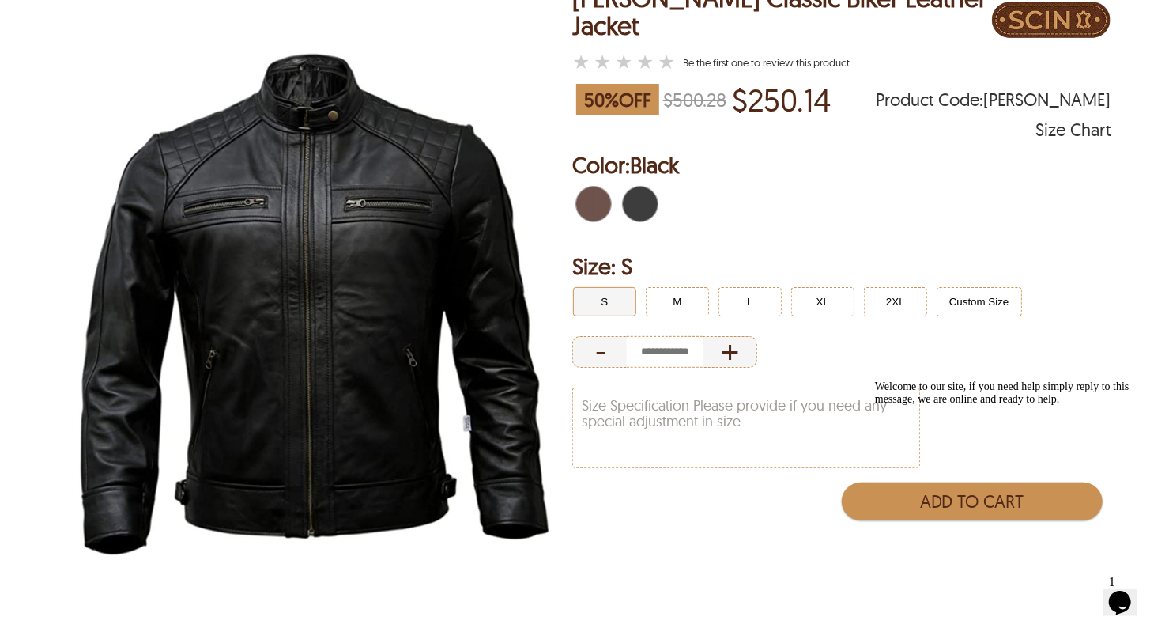
click at [1123, 390] on div "Welcome to our site, if you need help simply reply to this message, we are onli…" at bounding box center [1016, 392] width 285 height 25
click at [874, 380] on icon "Chat attention grabber" at bounding box center [874, 380] width 0 height 0
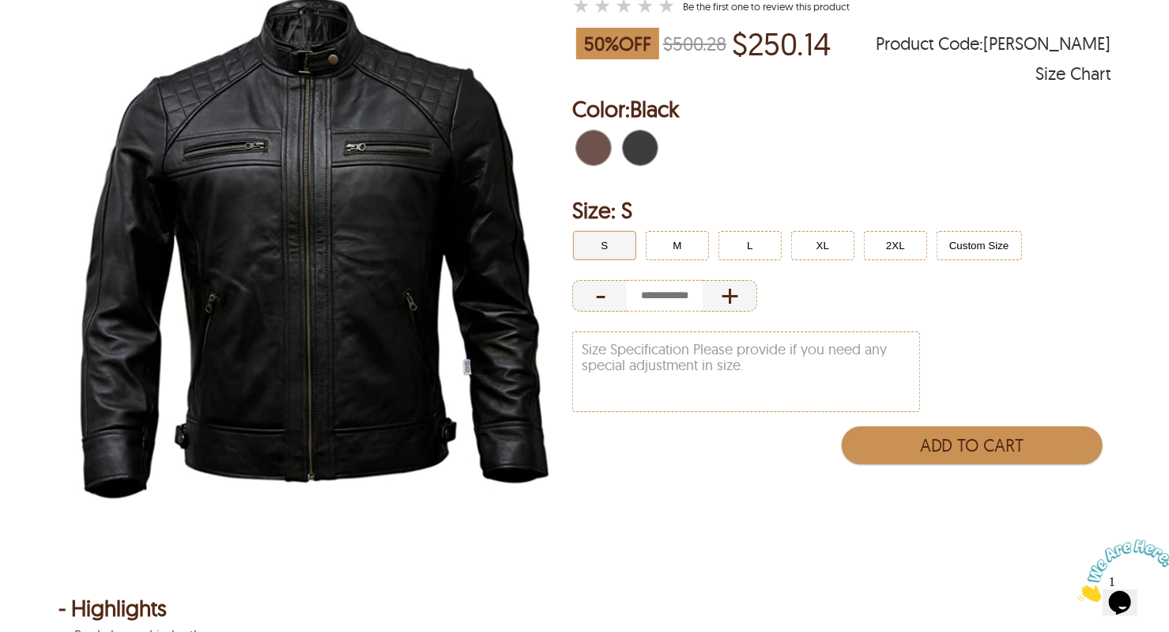
scroll to position [220, 0]
click at [1077, 590] on icon "Close" at bounding box center [1077, 596] width 0 height 13
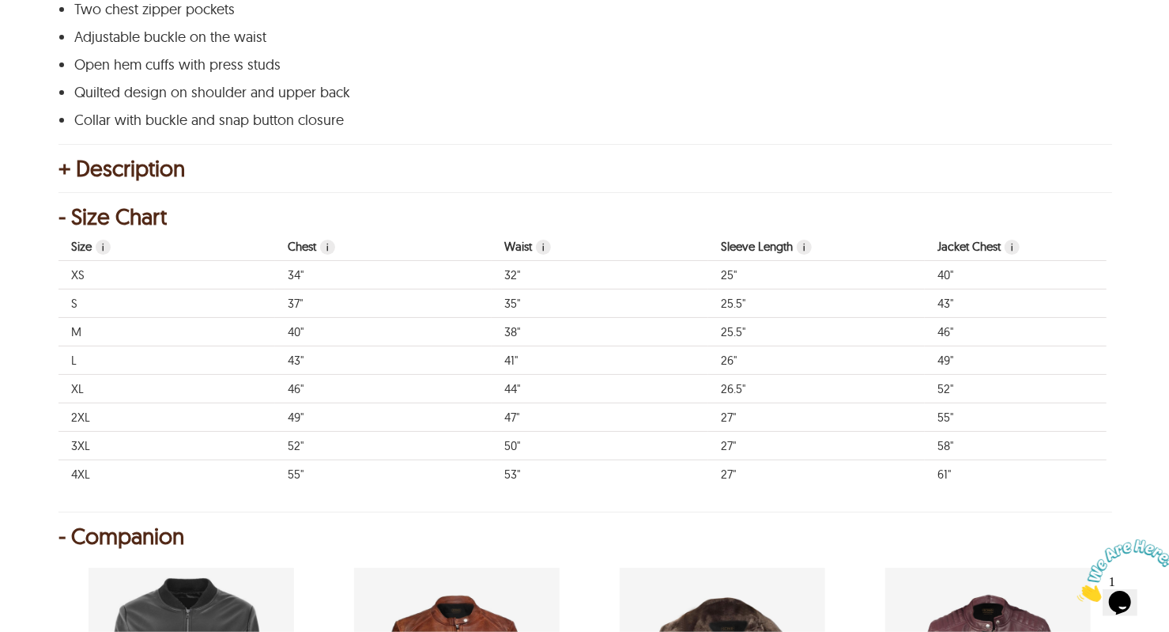
scroll to position [2581, 0]
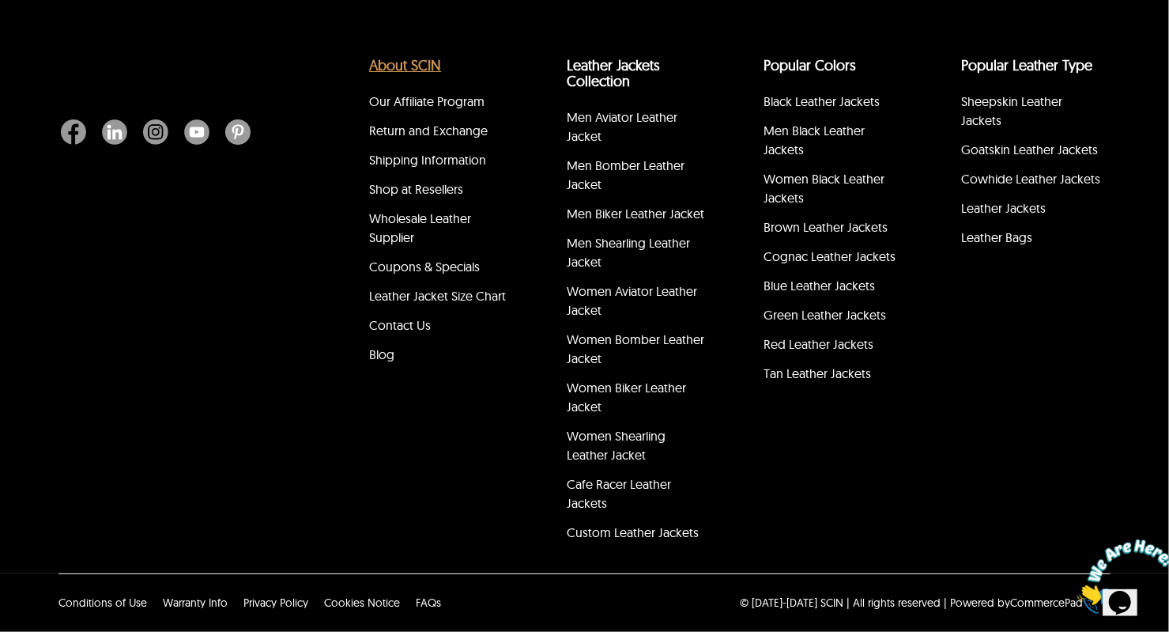
click at [406, 71] on link "About SCIN" at bounding box center [405, 65] width 72 height 18
select select "********"
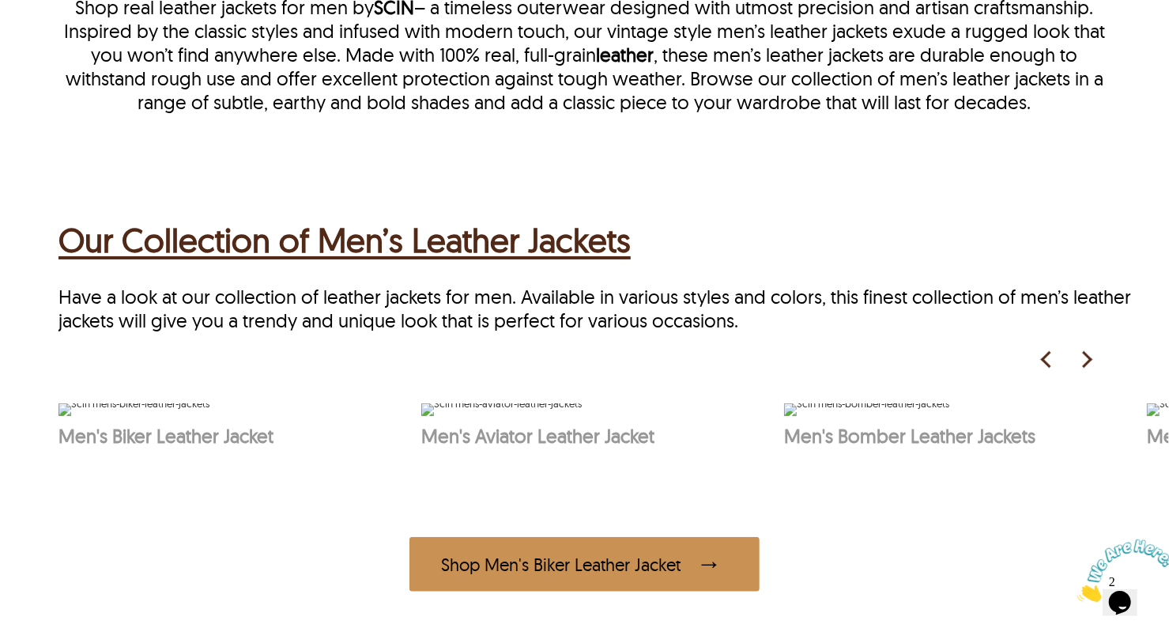
scroll to position [661, 0]
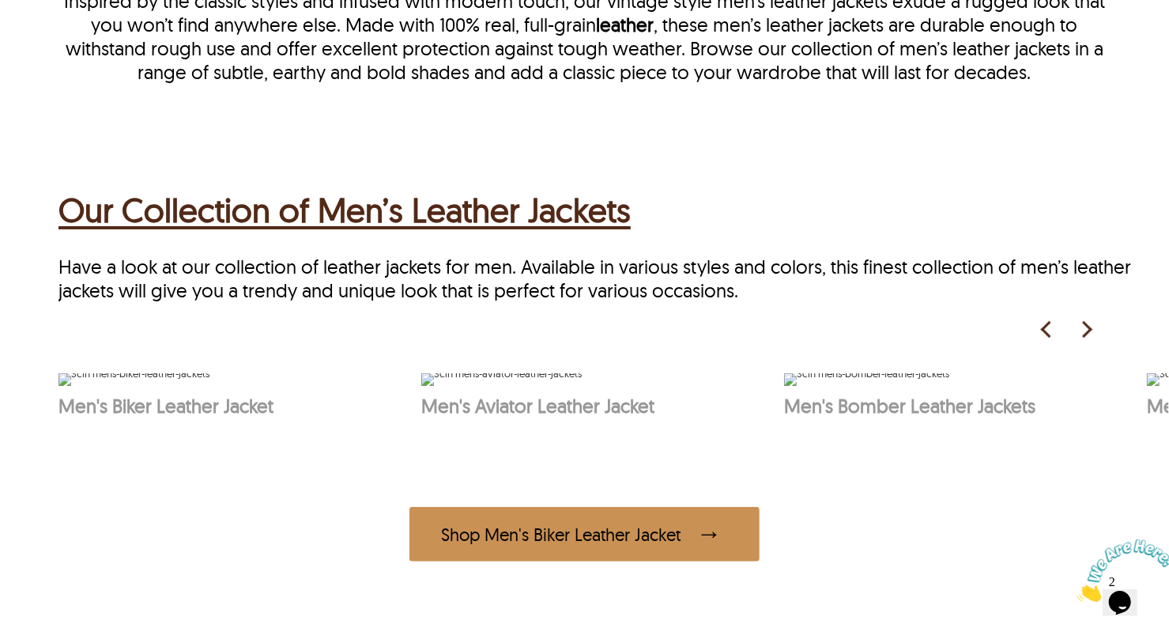
select select "********"
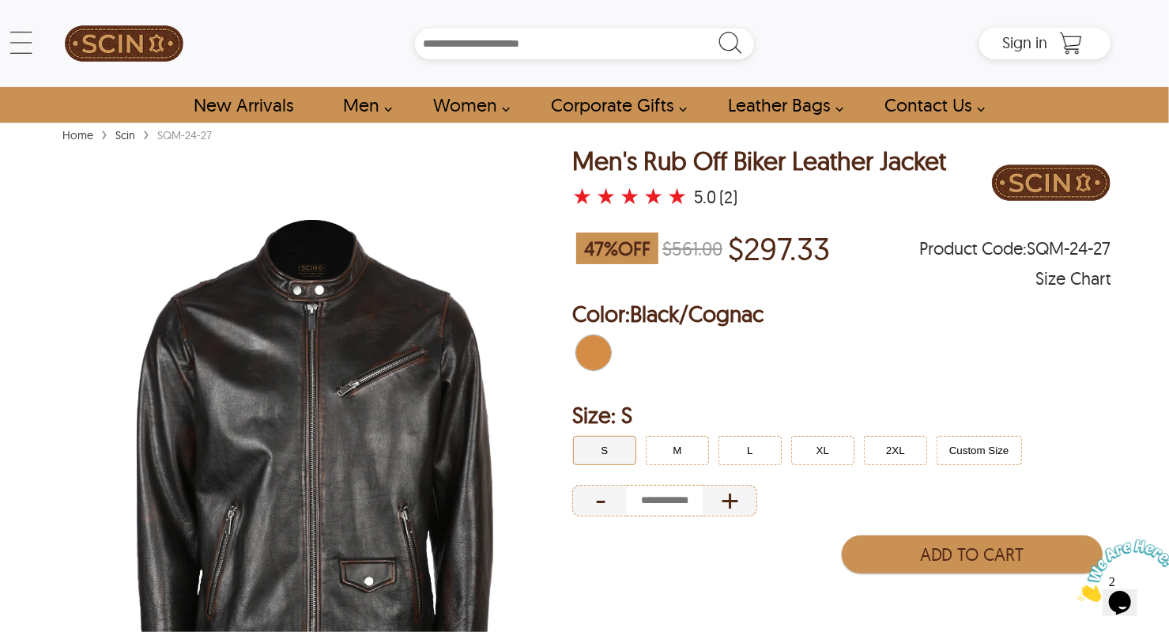
select select "********"
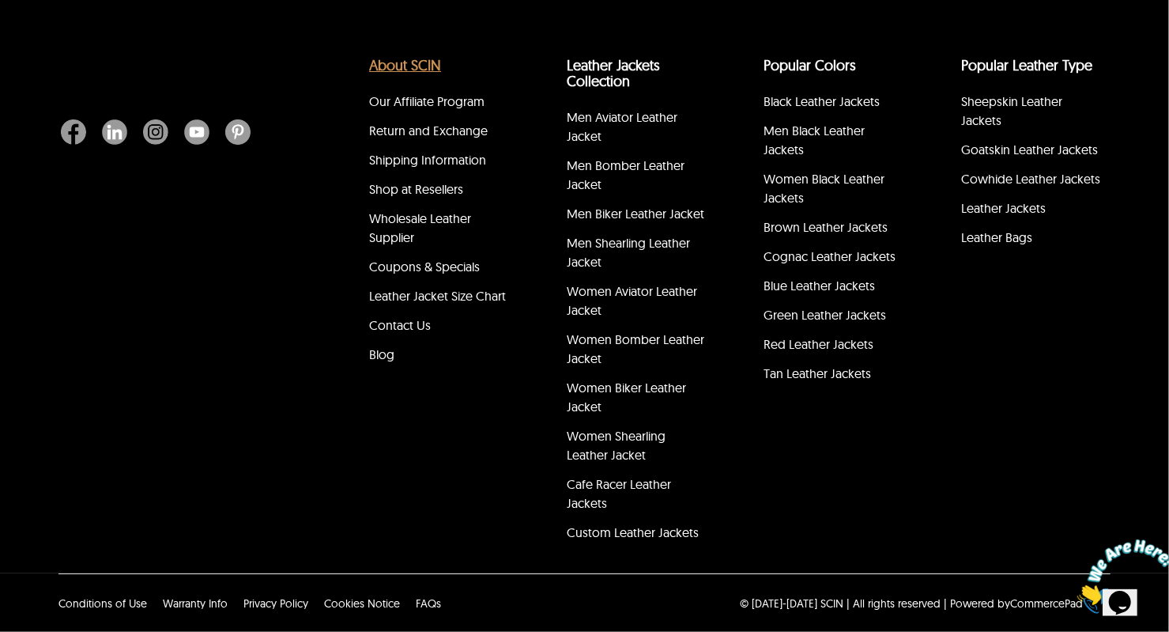
scroll to position [3231, 0]
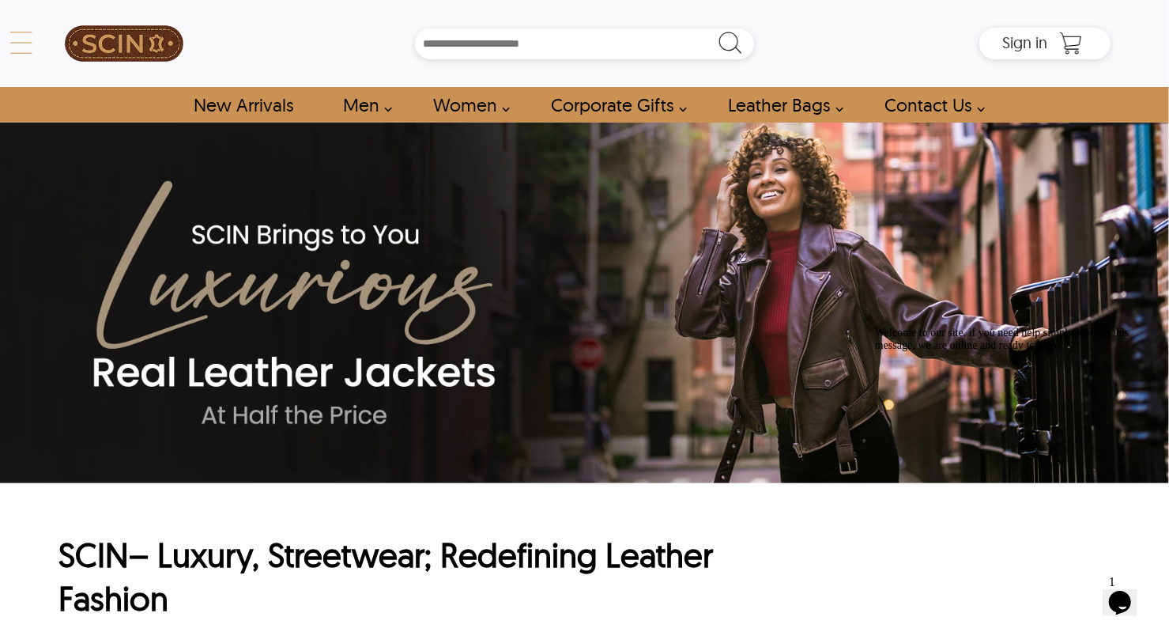
click at [17, 35] on icon at bounding box center [22, 43] width 32 height 32
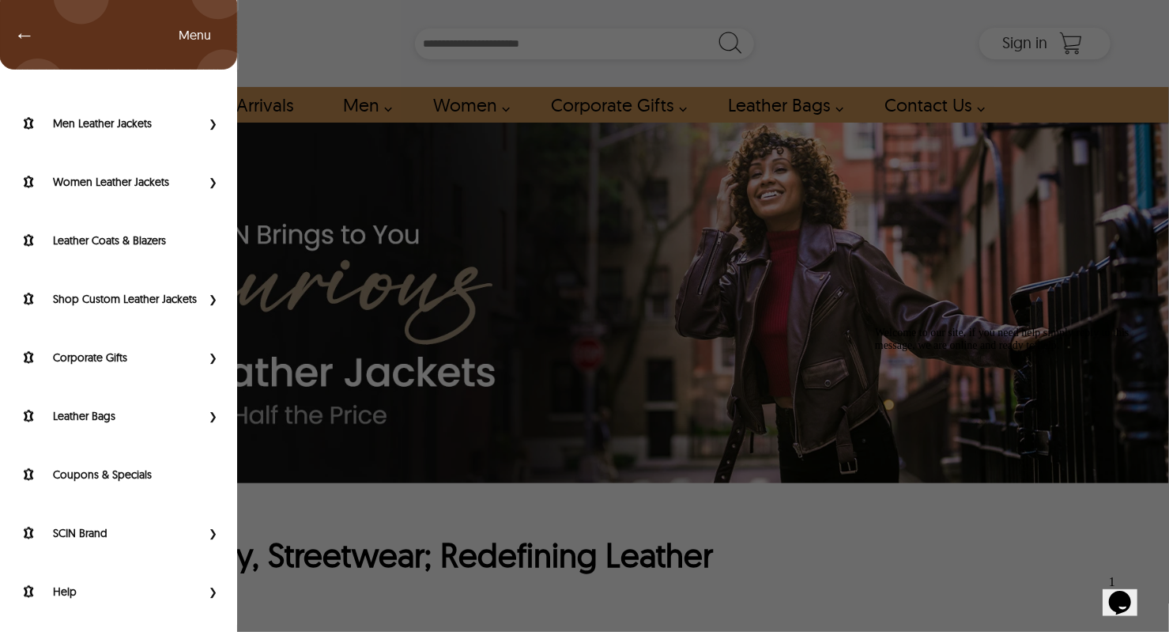
scroll to position [76, 0]
click at [90, 536] on label "SCIN Brand" at bounding box center [127, 533] width 148 height 16
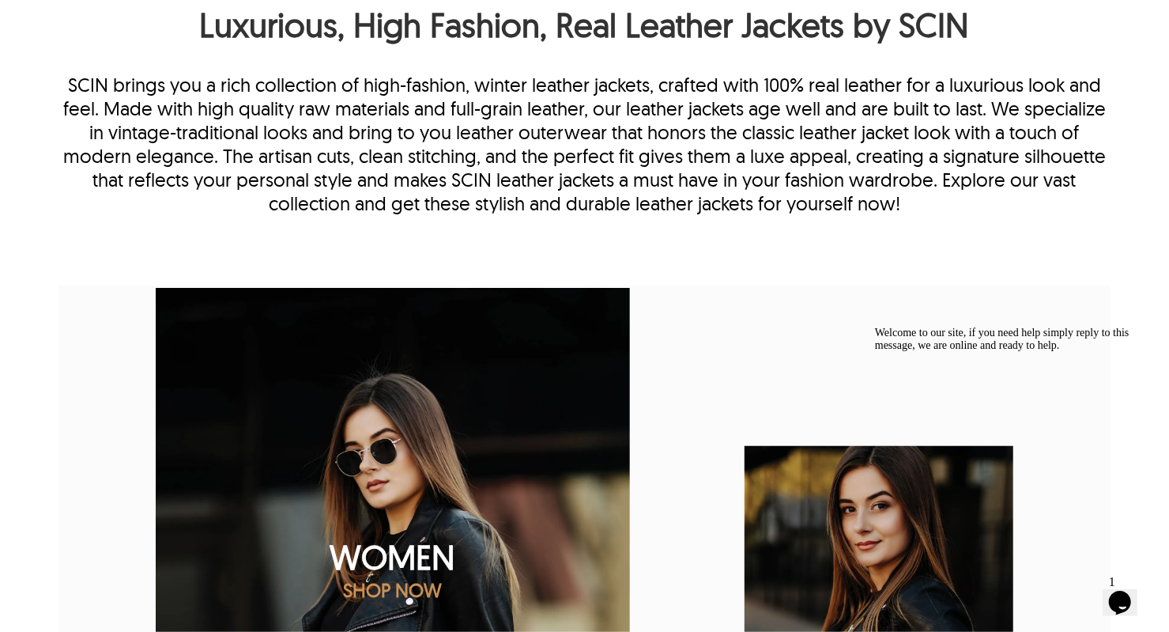
scroll to position [667, 0]
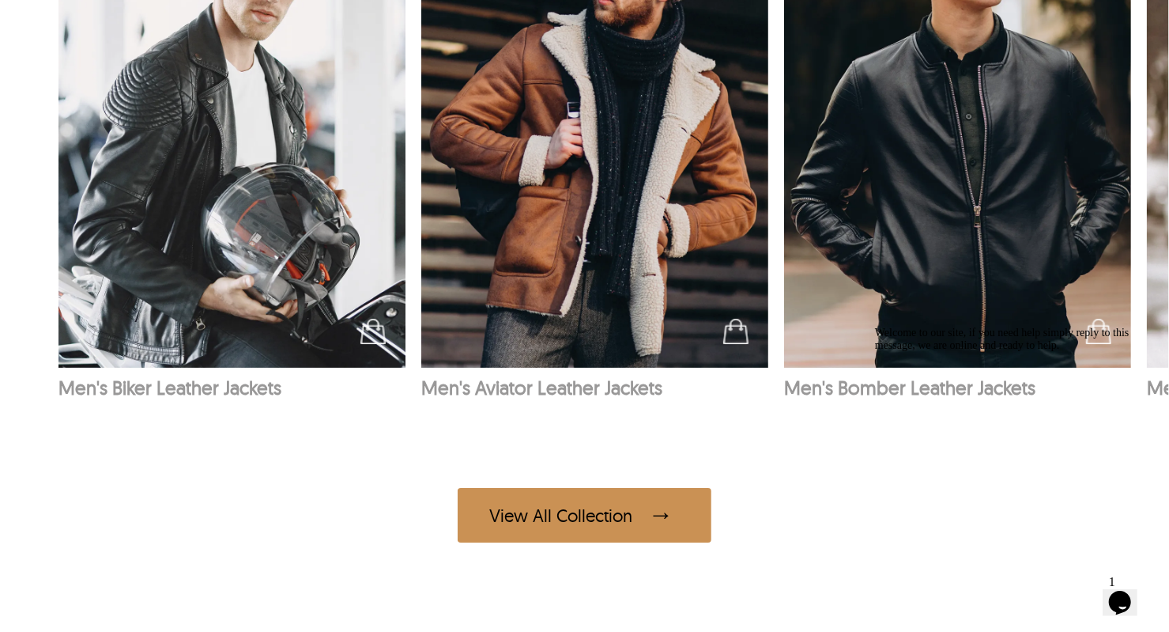
click at [667, 504] on span at bounding box center [664, 515] width 32 height 31
